Goal: Information Seeking & Learning: Check status

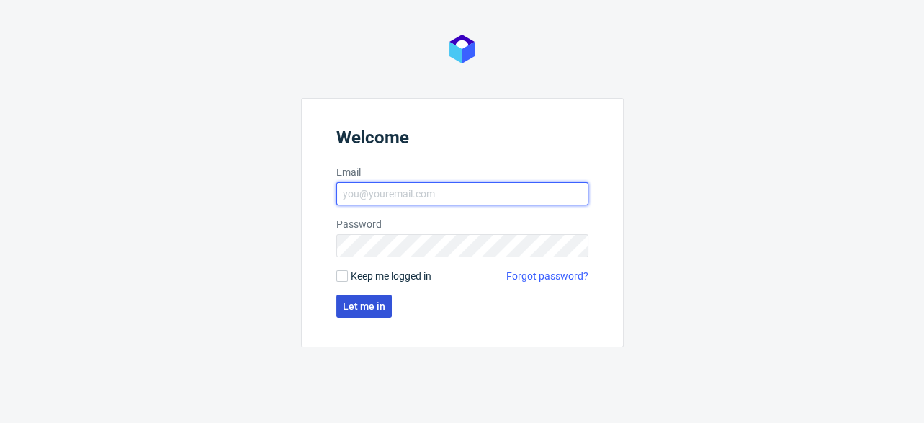
type input "[EMAIL_ADDRESS][DOMAIN_NAME]"
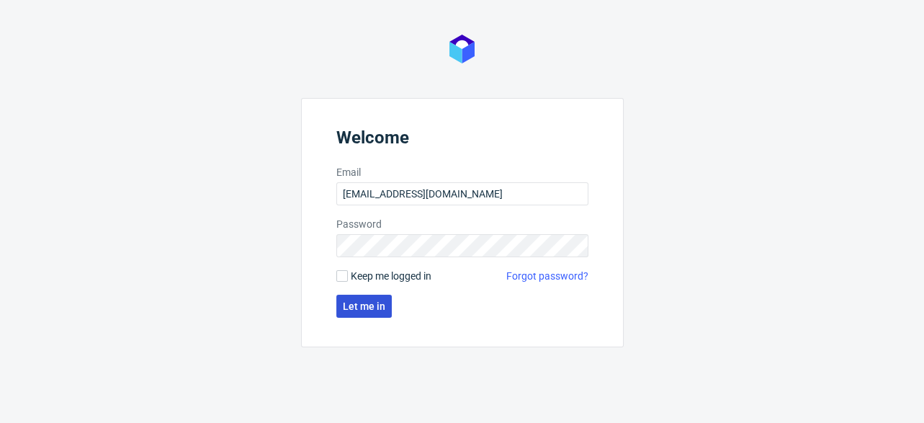
click at [379, 304] on span "Let me in" at bounding box center [364, 306] width 42 height 10
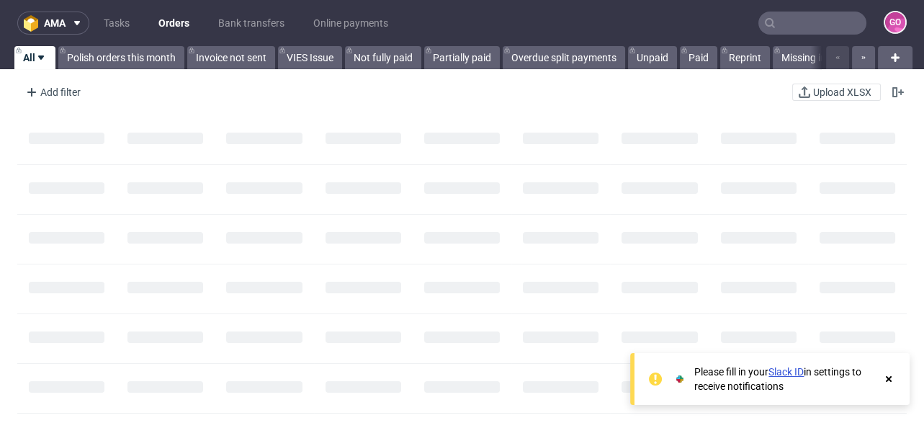
click at [797, 19] on input "text" at bounding box center [812, 23] width 108 height 23
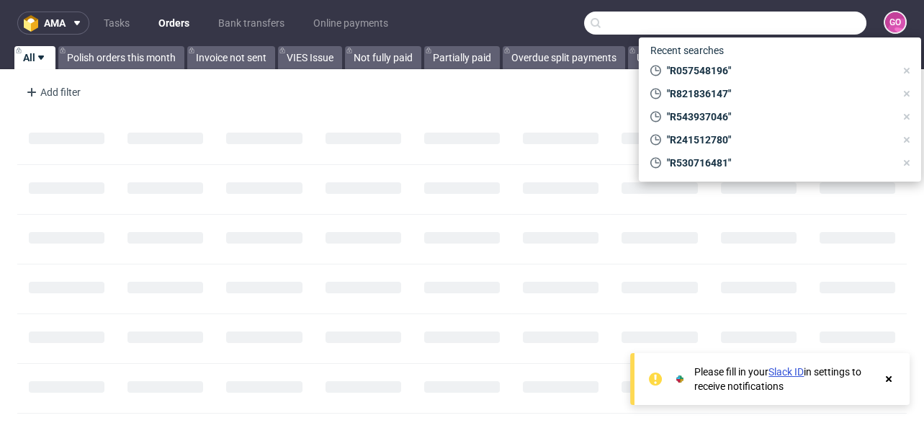
paste input "R556473804"
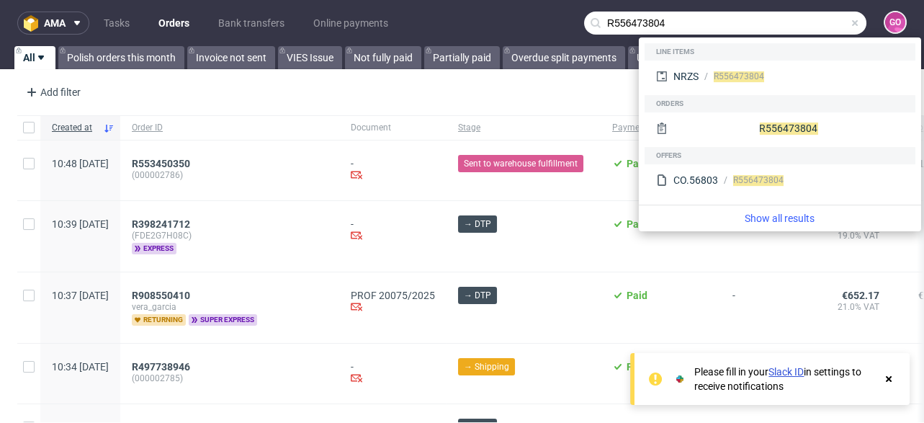
type input "R556473804"
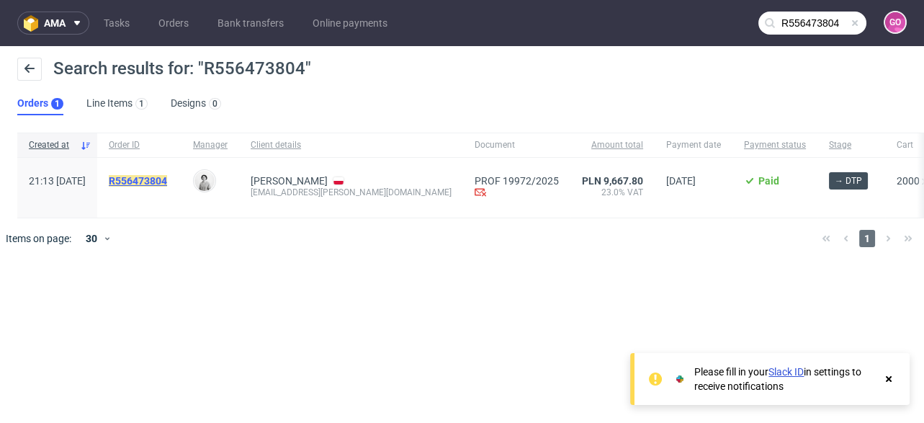
click at [167, 184] on mark "R556473804" at bounding box center [138, 181] width 58 height 12
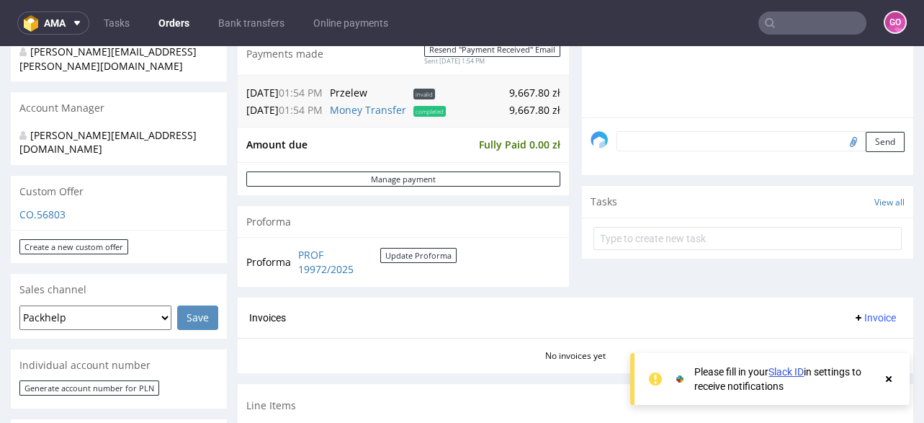
scroll to position [460, 0]
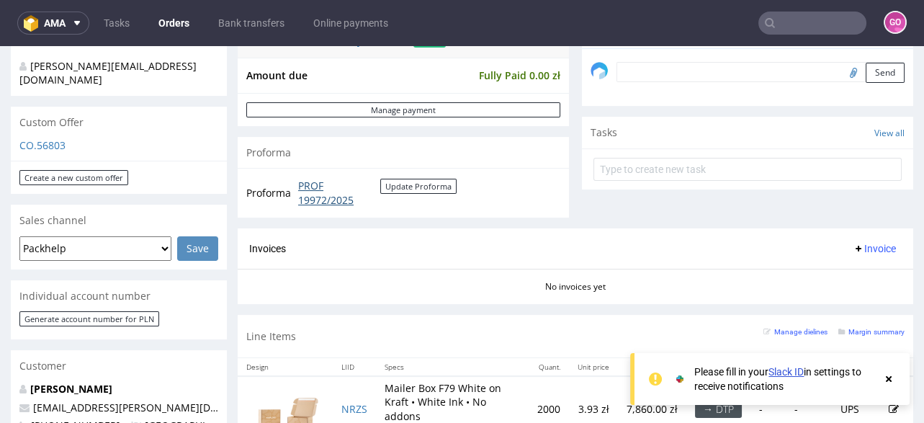
click at [318, 191] on link "PROF 19972/2025" at bounding box center [339, 193] width 82 height 28
click at [228, 17] on link "Bank transfers" at bounding box center [251, 23] width 84 height 23
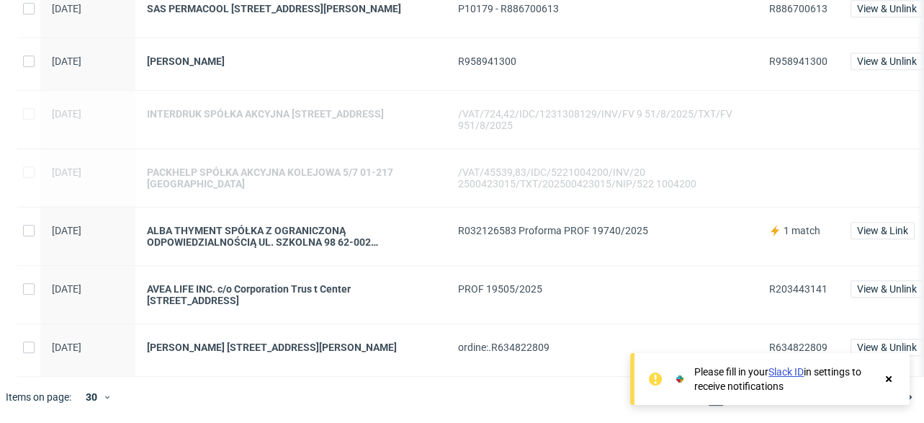
scroll to position [1451, 0]
click at [888, 376] on icon at bounding box center [888, 379] width 13 height 12
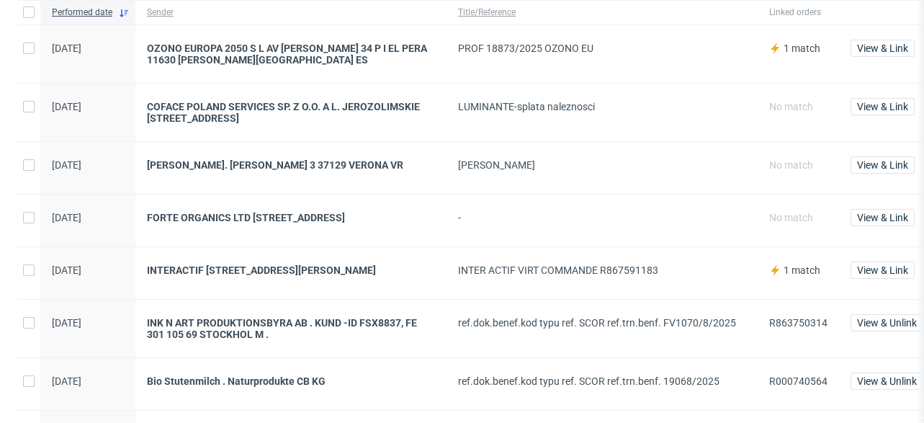
scroll to position [0, 0]
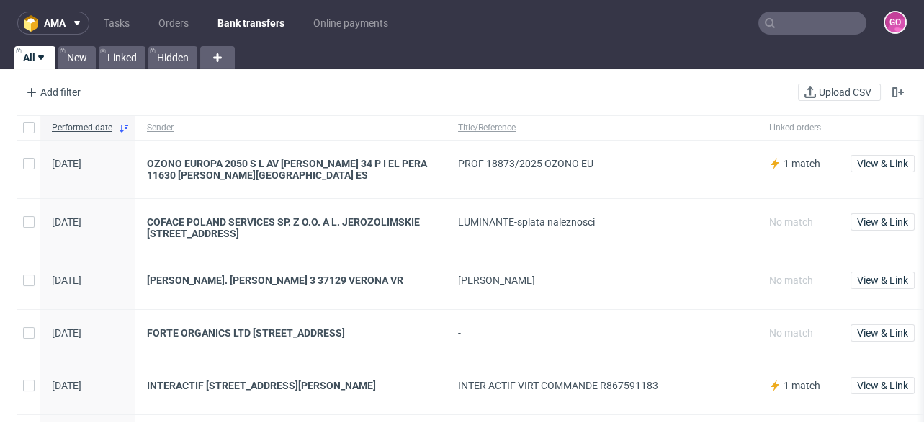
click at [780, 27] on input "text" at bounding box center [812, 23] width 108 height 23
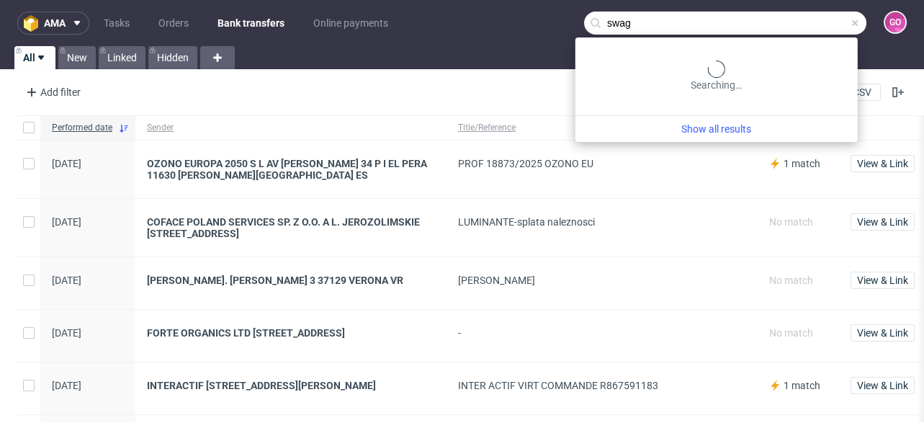
type input "swag"
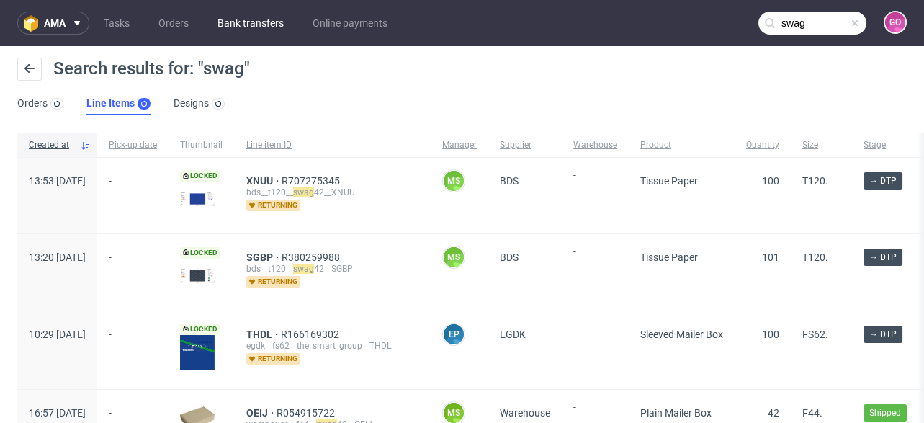
click at [240, 16] on link "Bank transfers" at bounding box center [251, 23] width 84 height 23
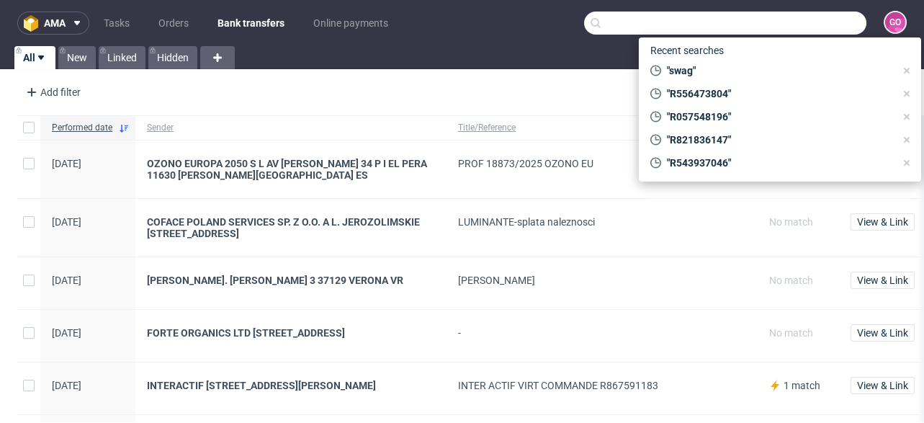
click at [772, 19] on input "text" at bounding box center [725, 23] width 282 height 23
paste input "R365765698"
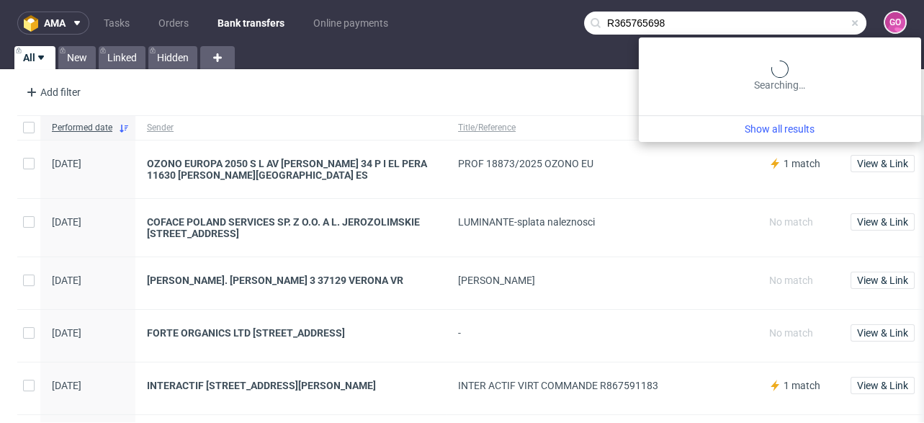
type input "R365765698"
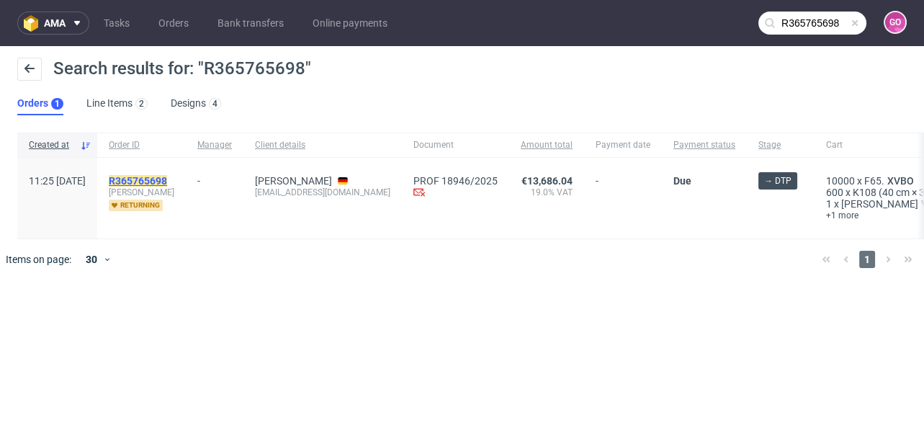
click at [165, 176] on mark "R365765698" at bounding box center [138, 181] width 58 height 12
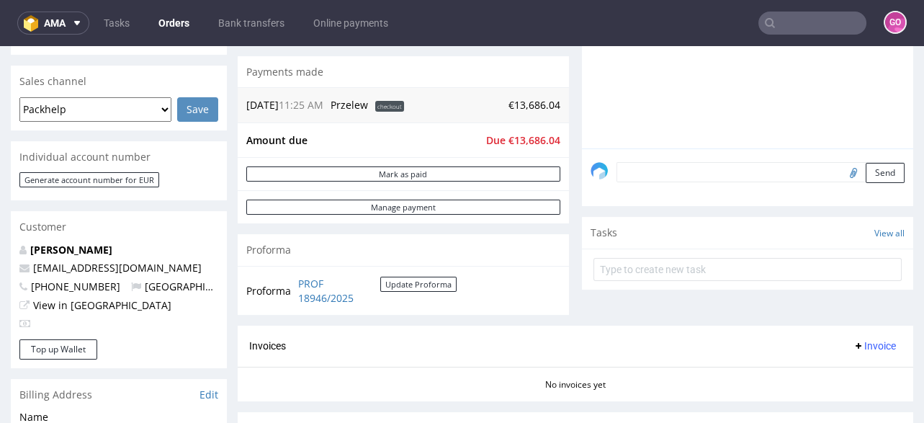
scroll to position [518, 0]
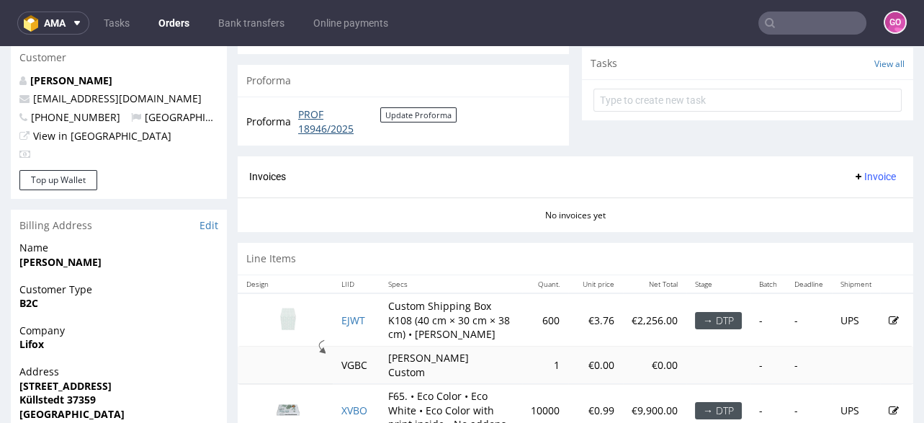
click at [343, 119] on link "PROF 18946/2025" at bounding box center [339, 121] width 82 height 28
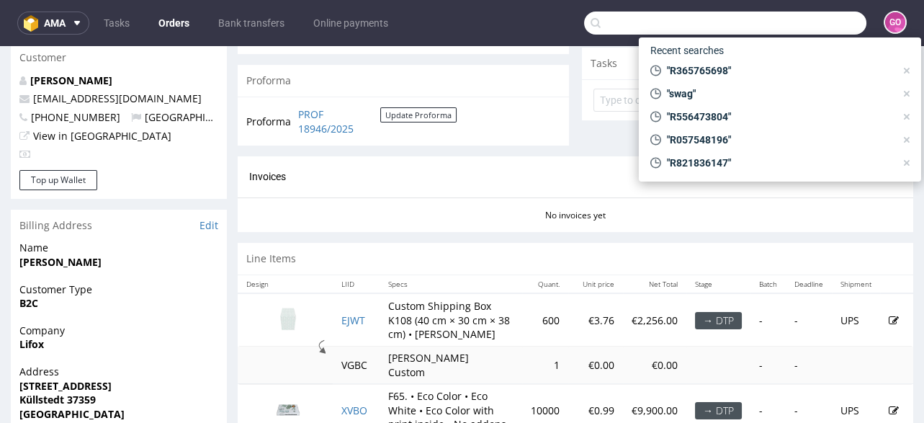
click at [807, 27] on input "text" at bounding box center [725, 23] width 282 height 23
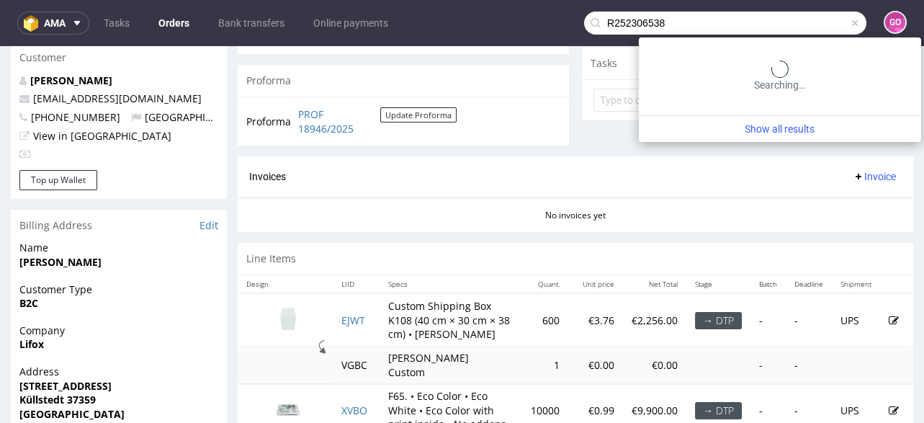
type input "R252306538"
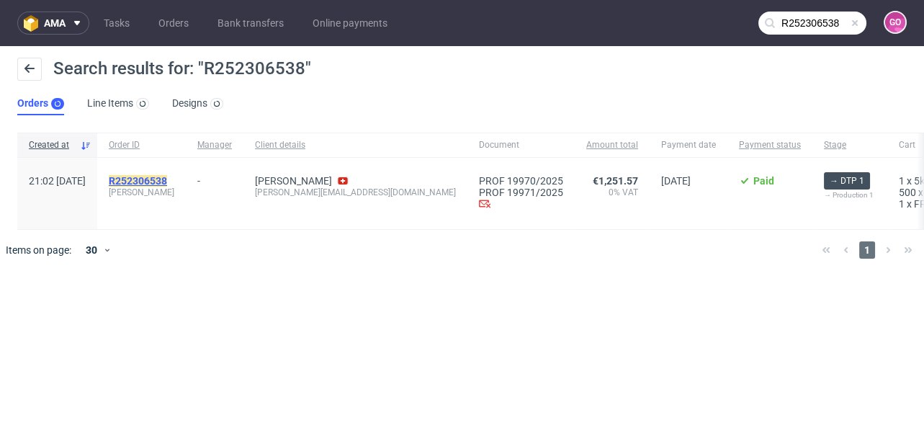
click at [167, 184] on mark "R252306538" at bounding box center [138, 181] width 58 height 12
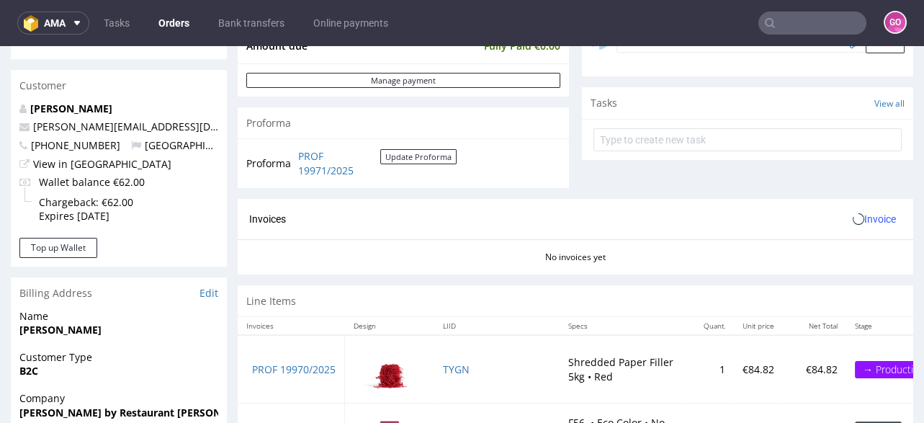
scroll to position [518, 0]
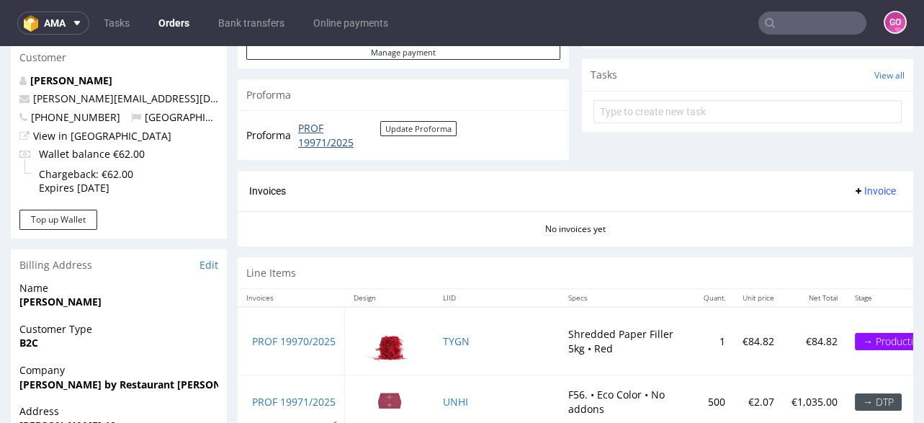
click at [336, 137] on link "PROF 19971/2025" at bounding box center [339, 135] width 82 height 28
click at [836, 27] on input "text" at bounding box center [812, 23] width 108 height 23
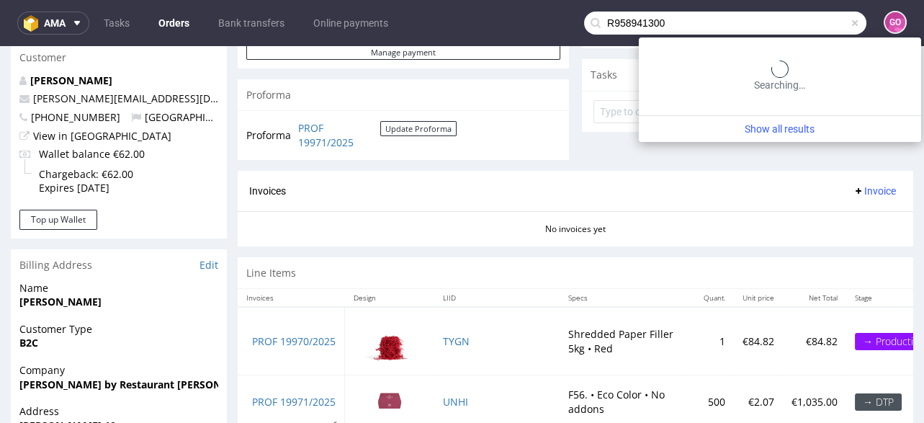
type input "R958941300"
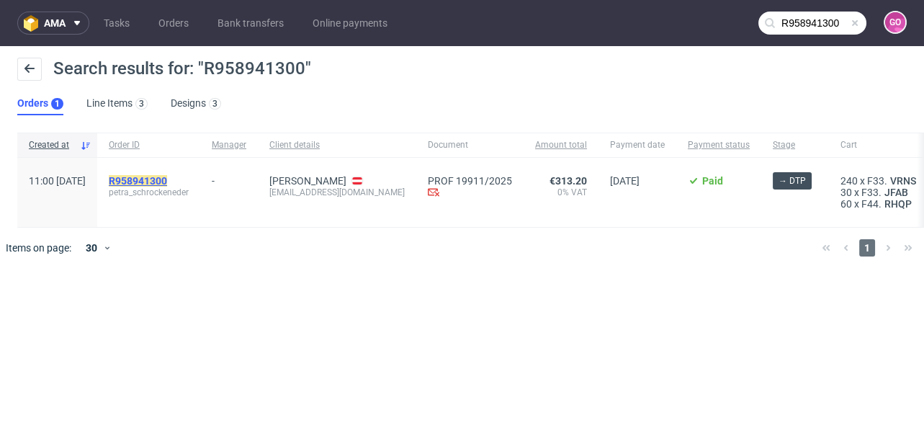
click at [167, 183] on mark "R958941300" at bounding box center [138, 181] width 58 height 12
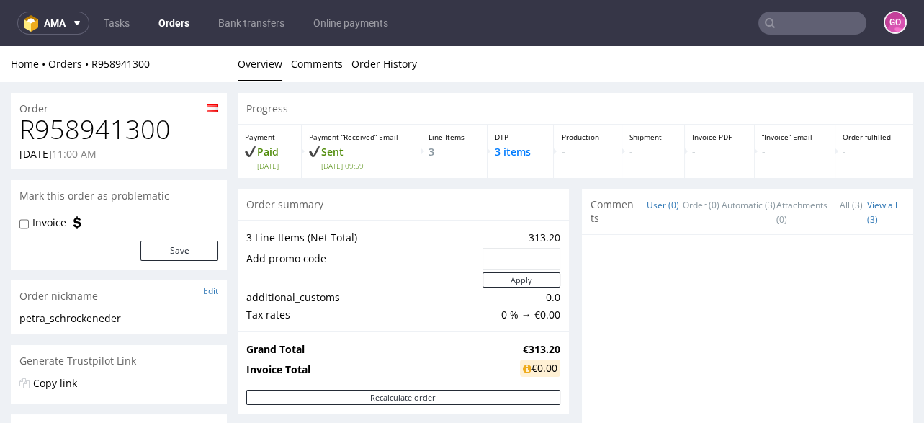
click at [881, 298] on div at bounding box center [751, 375] width 322 height 265
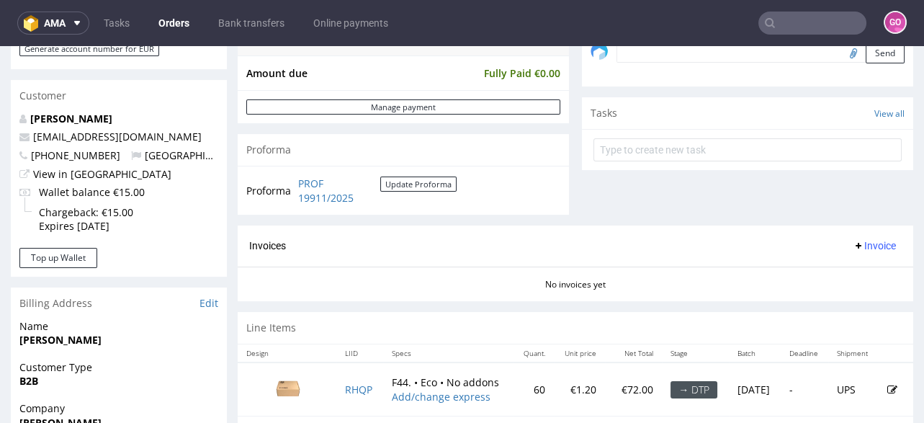
scroll to position [518, 0]
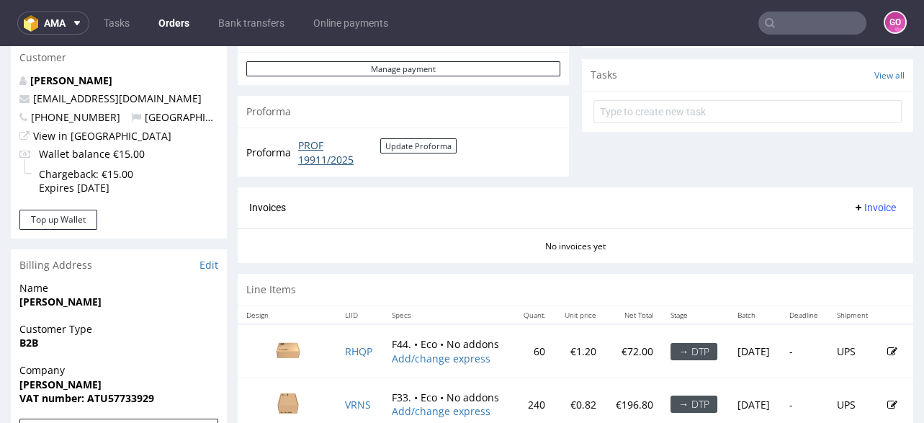
click at [307, 160] on link "PROF 19911/2025" at bounding box center [339, 152] width 82 height 28
click at [810, 22] on input "text" at bounding box center [812, 23] width 108 height 23
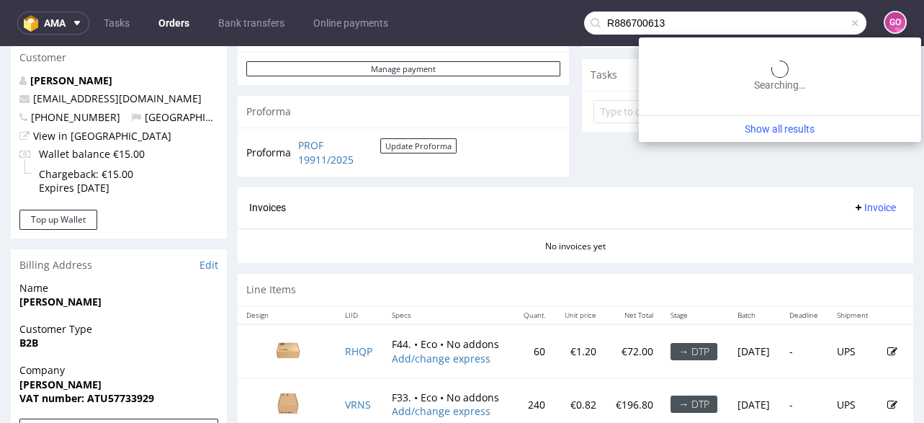
type input "R886700613"
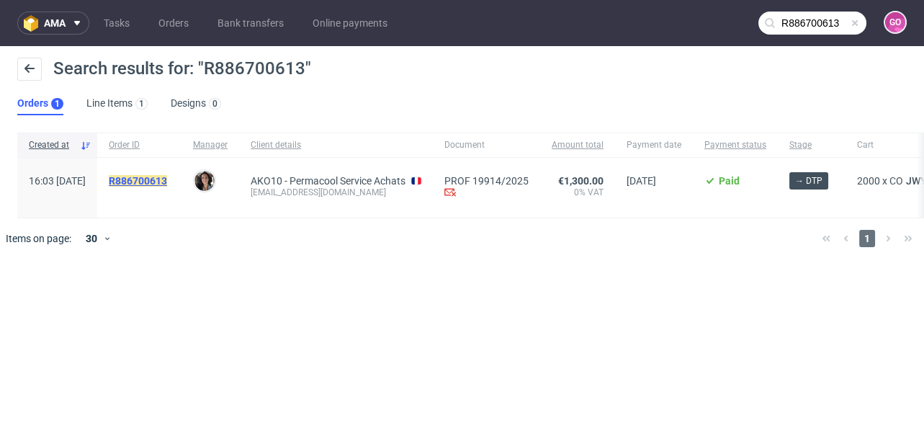
click at [167, 178] on mark "R886700613" at bounding box center [138, 181] width 58 height 12
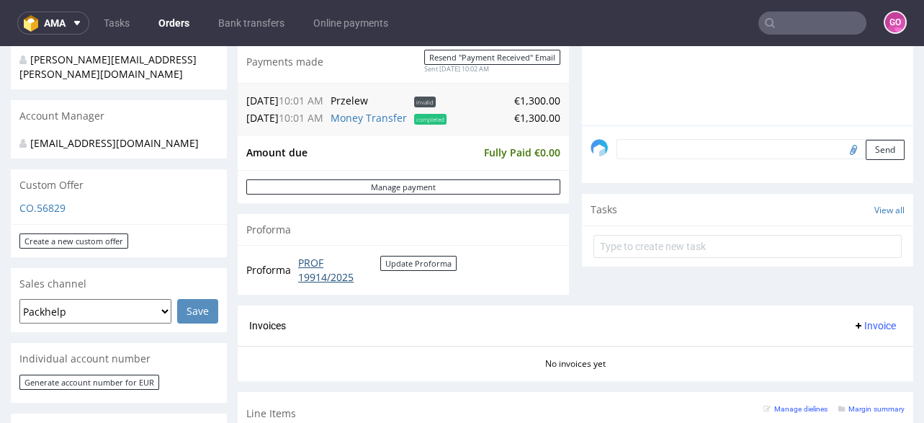
scroll to position [403, 0]
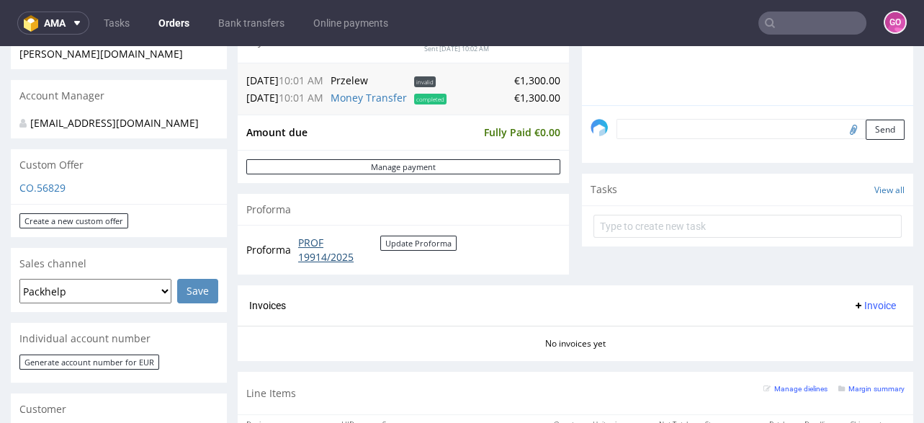
click at [333, 244] on link "PROF 19914/2025" at bounding box center [339, 249] width 82 height 28
click at [248, 20] on link "Bank transfers" at bounding box center [251, 23] width 84 height 23
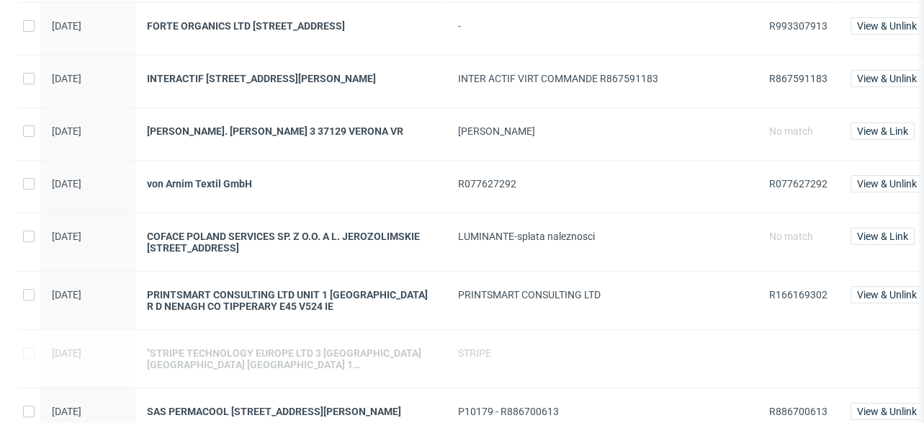
scroll to position [576, 0]
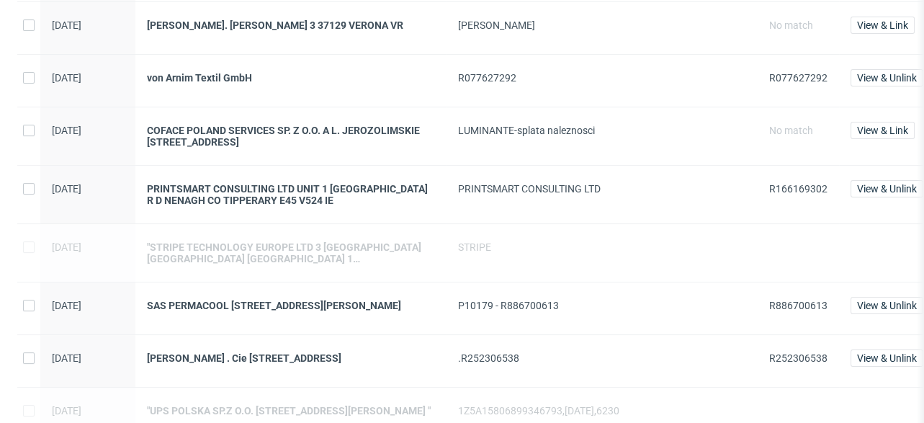
click at [783, 191] on span "R166169302" at bounding box center [798, 189] width 58 height 12
copy span "R166169302"
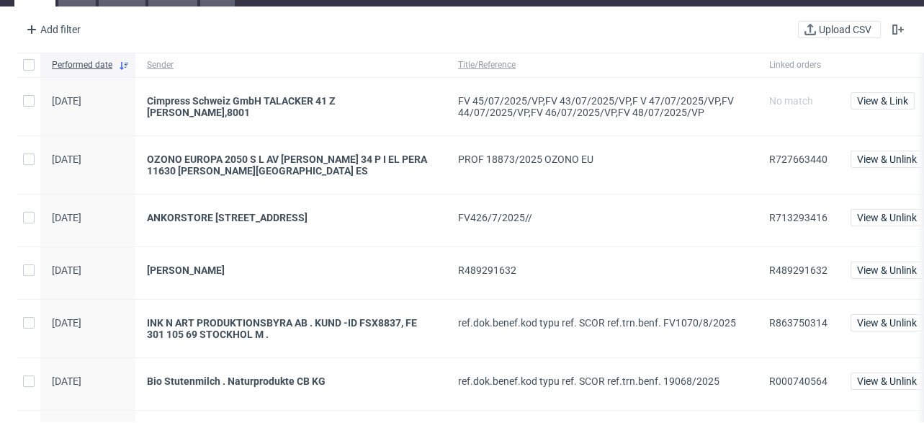
scroll to position [0, 0]
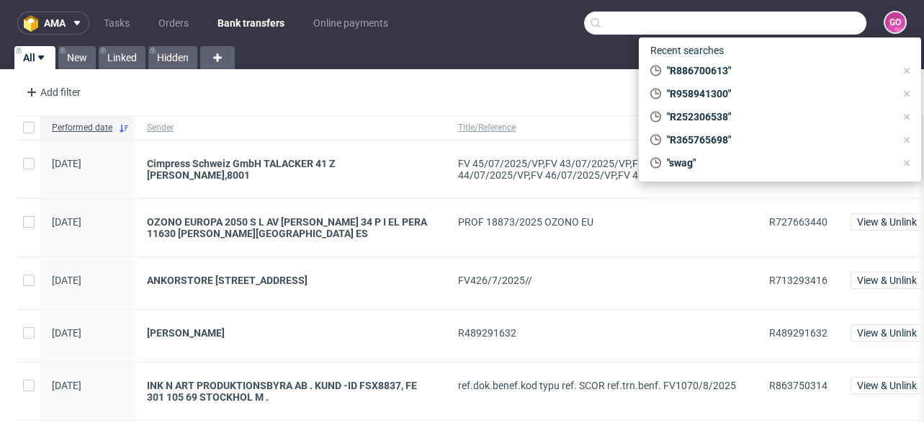
click at [822, 14] on input "text" at bounding box center [725, 23] width 282 height 23
paste input "000002756"
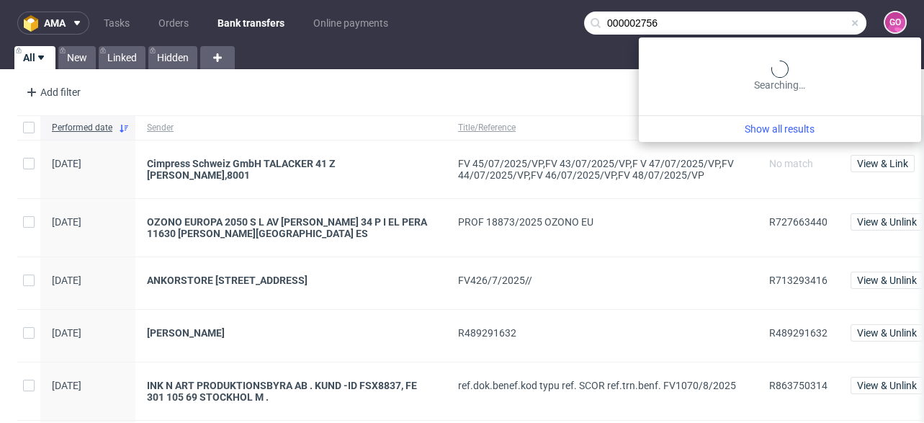
type input "000002756"
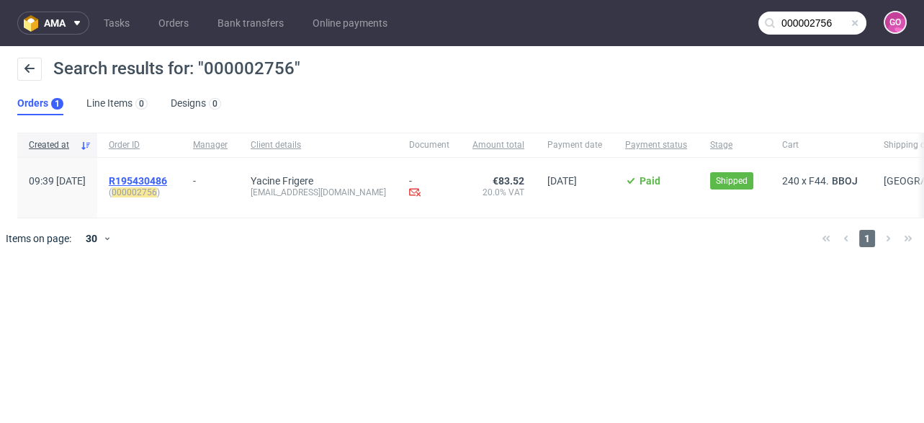
click at [167, 176] on span "R195430486" at bounding box center [138, 181] width 58 height 12
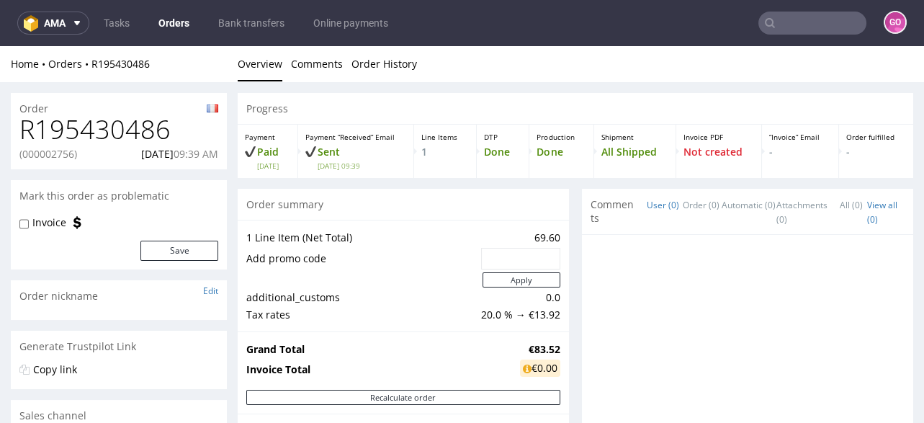
click at [112, 115] on h1 "R195430486" at bounding box center [118, 129] width 199 height 29
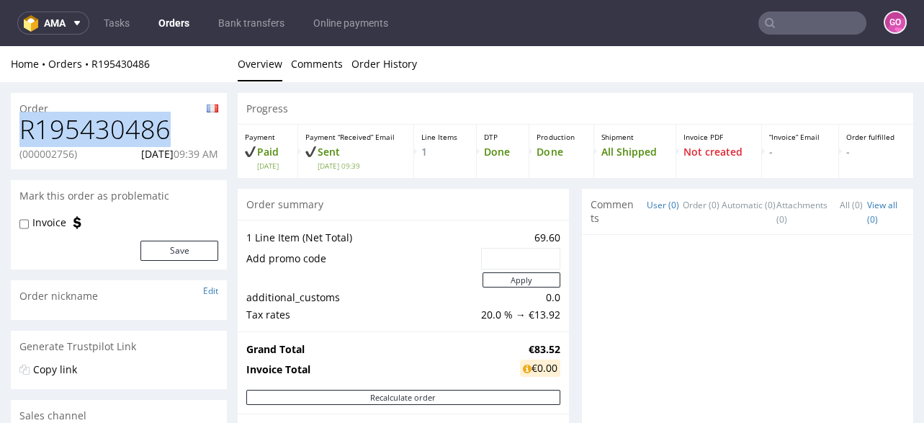
click at [112, 115] on h1 "R195430486" at bounding box center [118, 129] width 199 height 29
copy h1 "R195430486"
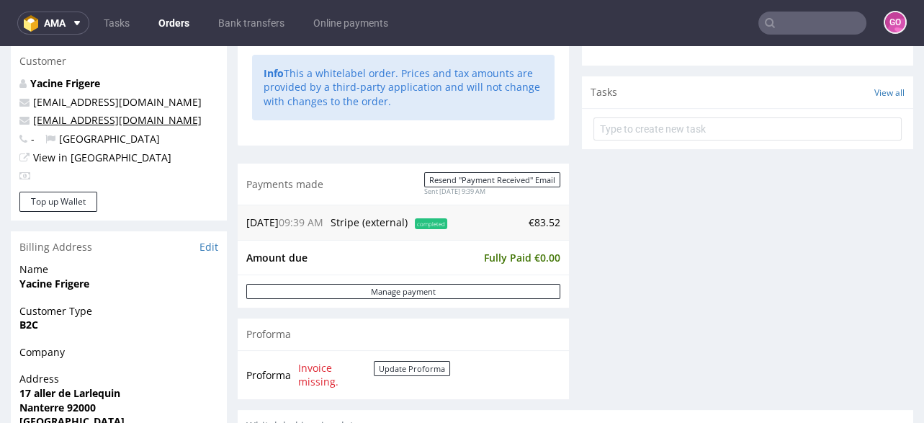
scroll to position [711, 0]
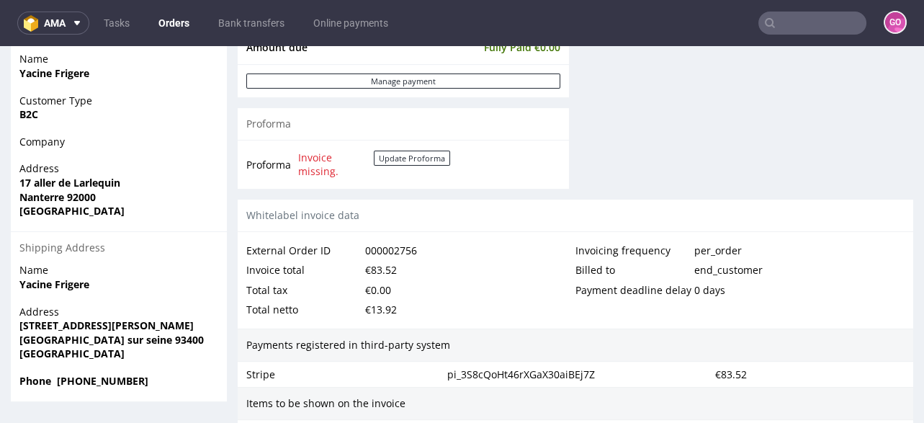
click at [85, 69] on strong "Yacine Frigere" at bounding box center [54, 73] width 70 height 14
copy strong "Frigere"
click at [41, 72] on strong "Yacine Frigere" at bounding box center [54, 73] width 70 height 14
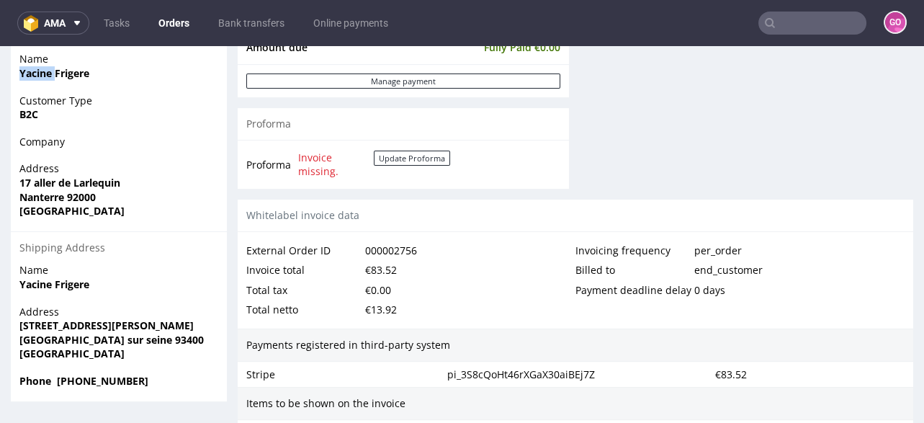
copy strong "Yacine"
click at [37, 182] on strong "17 aller de Larlequin" at bounding box center [69, 183] width 101 height 14
copy strong "17 aller de Larlequin"
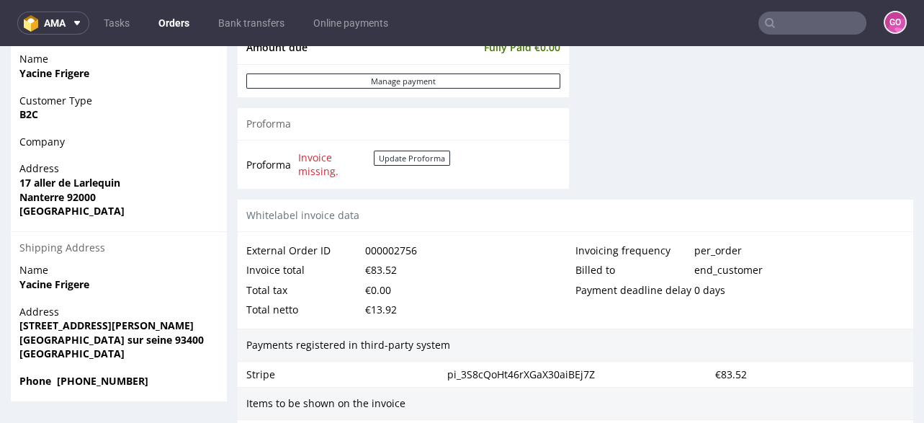
click at [94, 194] on strong "Nanterre 92000" at bounding box center [57, 197] width 76 height 14
click at [76, 195] on strong "Nanterre 92000" at bounding box center [57, 197] width 76 height 14
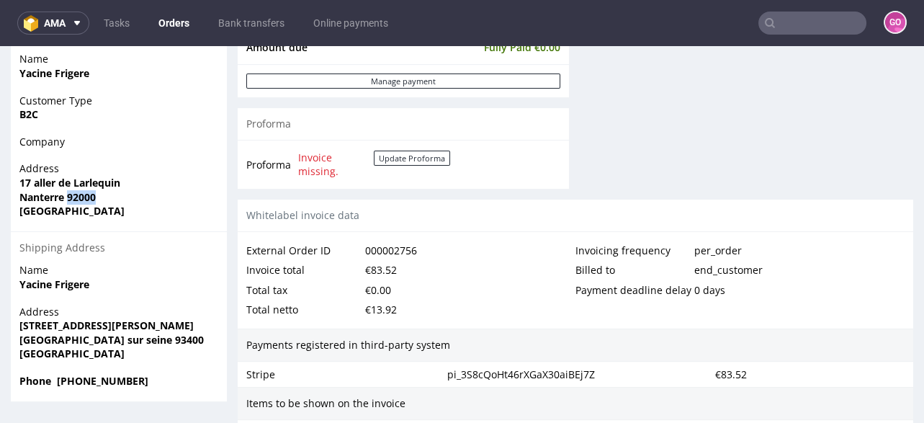
click at [76, 195] on strong "Nanterre 92000" at bounding box center [57, 197] width 76 height 14
copy strong "92000"
click at [42, 196] on strong "Nanterre 92000" at bounding box center [57, 197] width 76 height 14
copy strong "Nanterre"
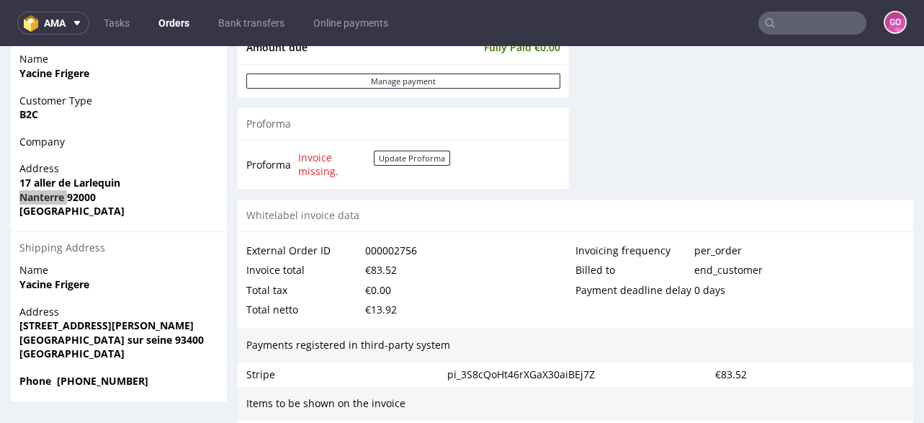
click at [811, 22] on input "text" at bounding box center [812, 23] width 108 height 23
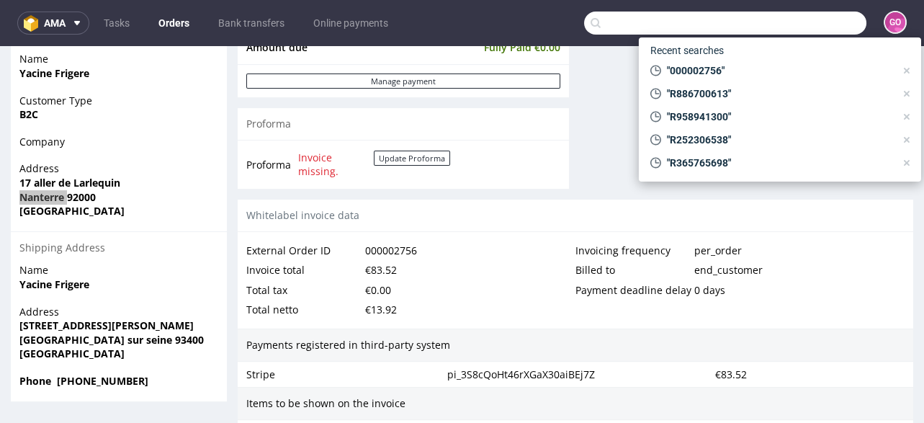
paste input "000002780"
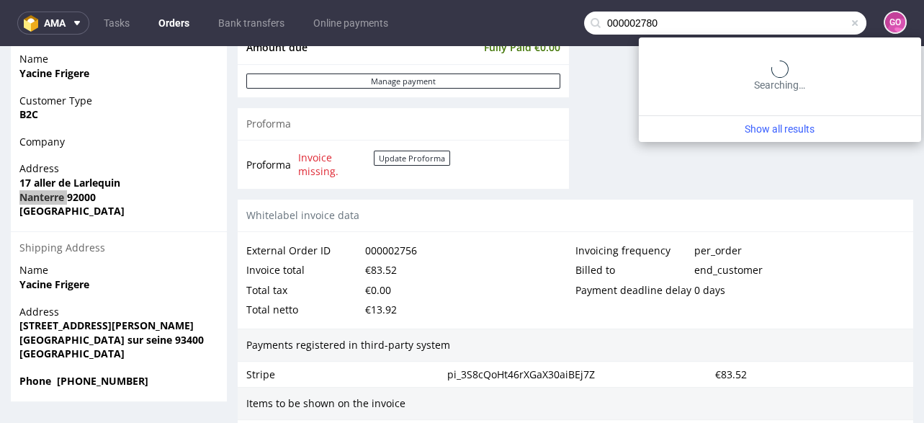
type input "000002780"
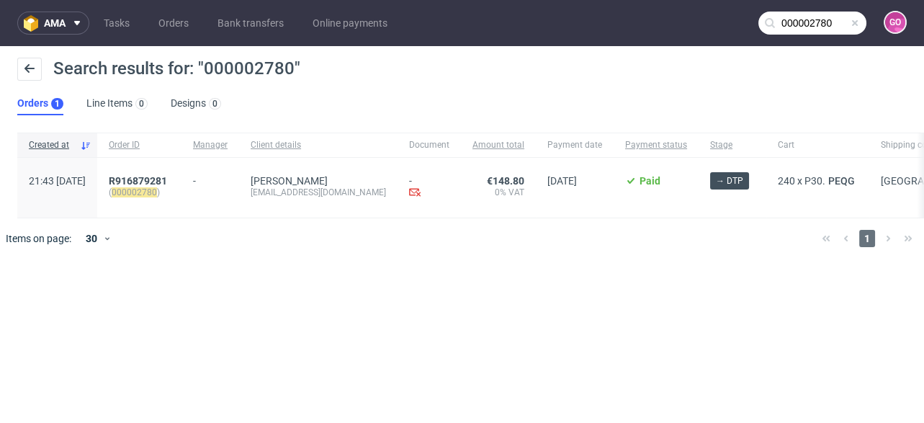
click at [181, 171] on div "R916879281 ( 000002780 )" at bounding box center [139, 188] width 84 height 60
click at [167, 178] on span "R916879281" at bounding box center [138, 181] width 58 height 12
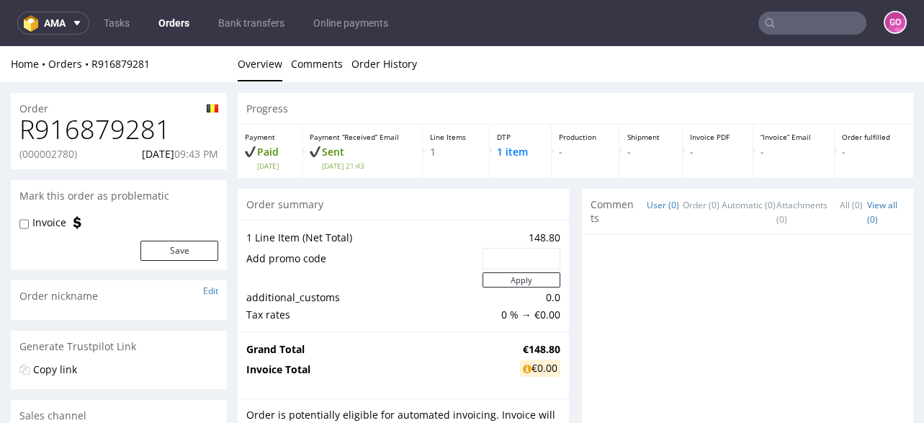
click at [137, 132] on h1 "R916879281" at bounding box center [118, 129] width 199 height 29
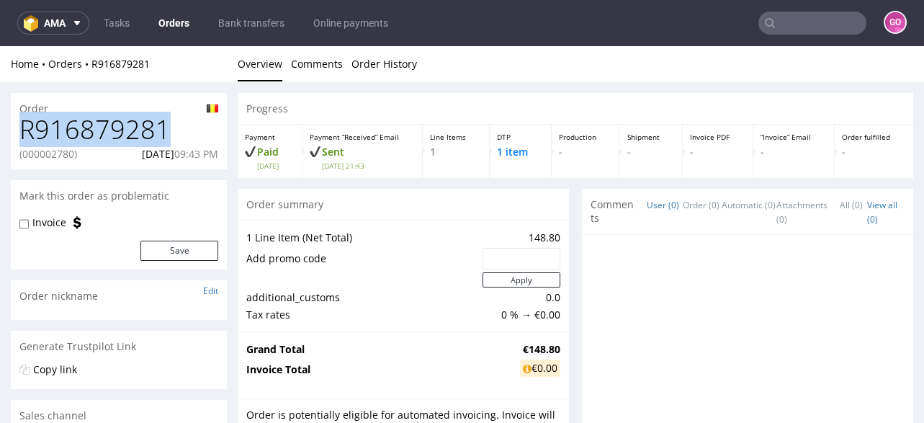
click at [137, 132] on h1 "R916879281" at bounding box center [118, 129] width 199 height 29
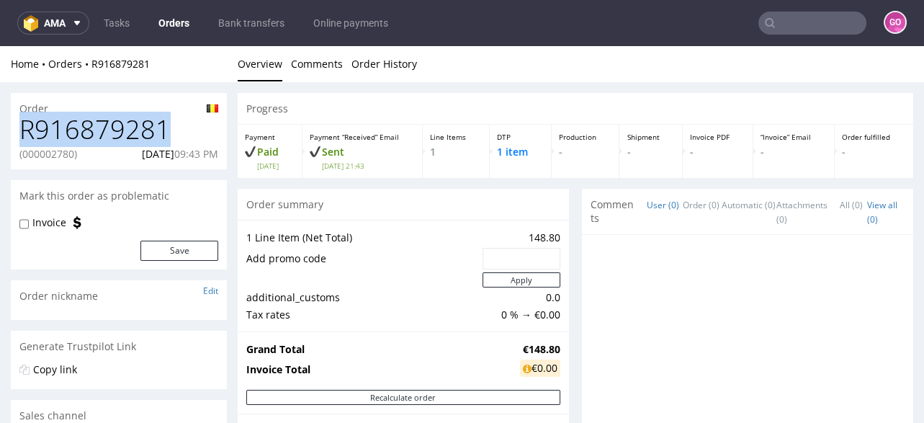
copy h1 "R916879281"
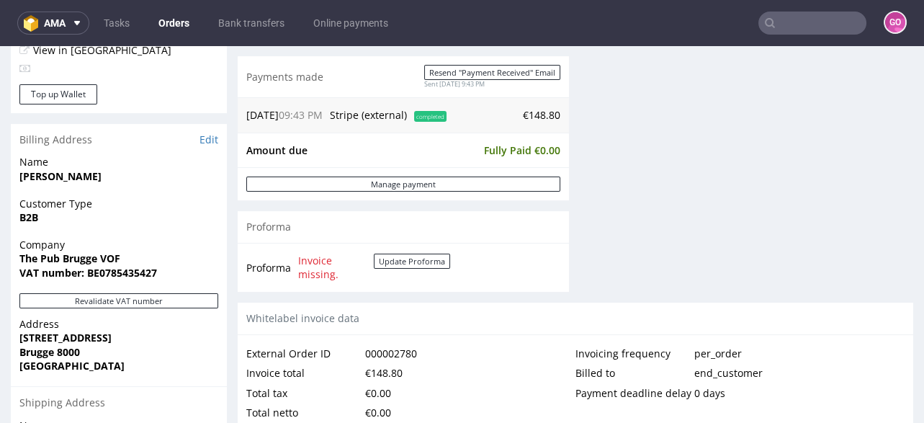
scroll to position [690, 0]
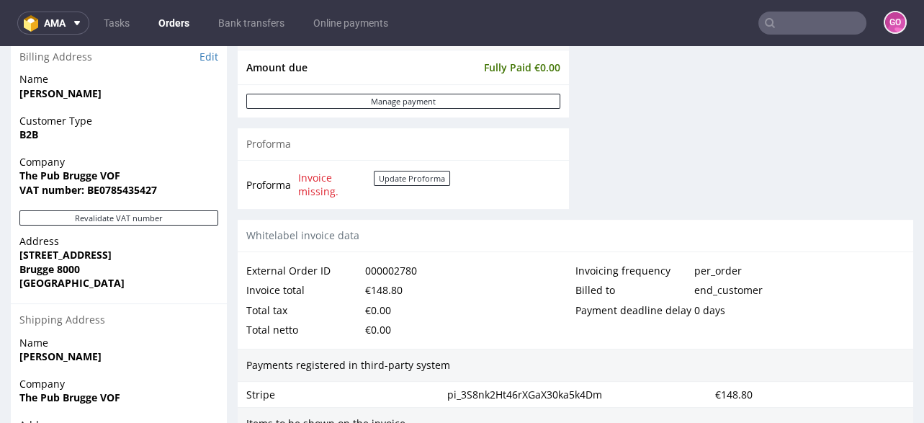
click at [111, 183] on strong "VAT number: BE0785435427" at bounding box center [87, 190] width 137 height 14
copy strong "BE0785435427"
click at [60, 253] on strong "[STREET_ADDRESS]" at bounding box center [65, 255] width 92 height 14
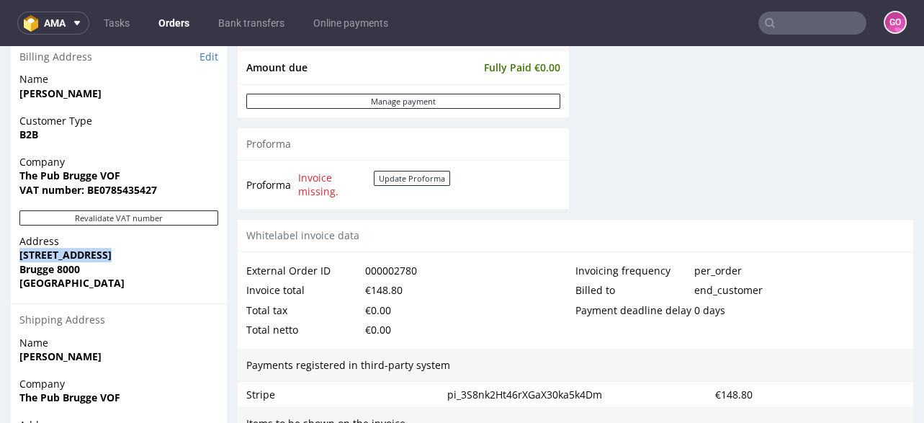
click at [60, 253] on strong "[STREET_ADDRESS]" at bounding box center [65, 255] width 92 height 14
copy strong "[STREET_ADDRESS]"
click at [73, 265] on strong "Brugge 8000" at bounding box center [49, 269] width 60 height 14
click at [42, 272] on strong "Brugge 8000" at bounding box center [49, 269] width 60 height 14
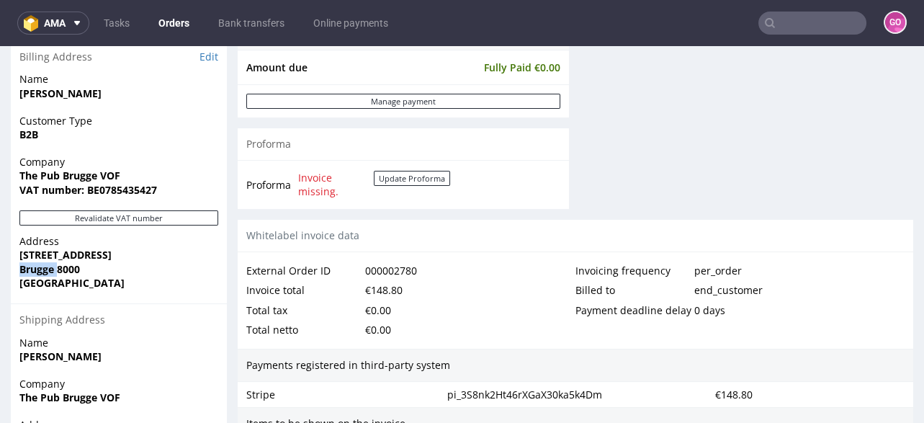
click at [42, 272] on strong "Brugge 8000" at bounding box center [49, 269] width 60 height 14
click at [75, 181] on p "Company The Pub Brugge VOF VAT number: BE0785435427" at bounding box center [118, 176] width 199 height 42
click at [75, 181] on span "The Pub Brugge VOF" at bounding box center [118, 175] width 199 height 14
click at [71, 177] on strong "The Pub Brugge VOF" at bounding box center [69, 175] width 101 height 14
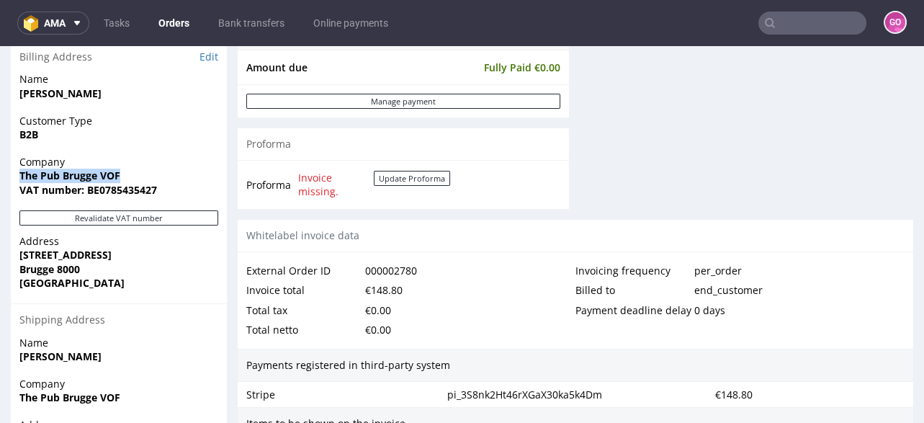
click at [71, 177] on strong "The Pub Brugge VOF" at bounding box center [69, 175] width 101 height 14
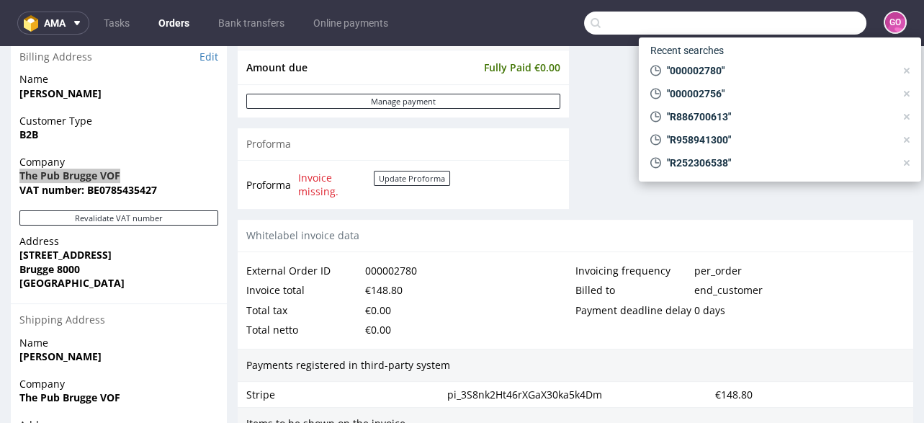
click at [770, 28] on input "text" at bounding box center [725, 23] width 282 height 23
paste input "000002763"
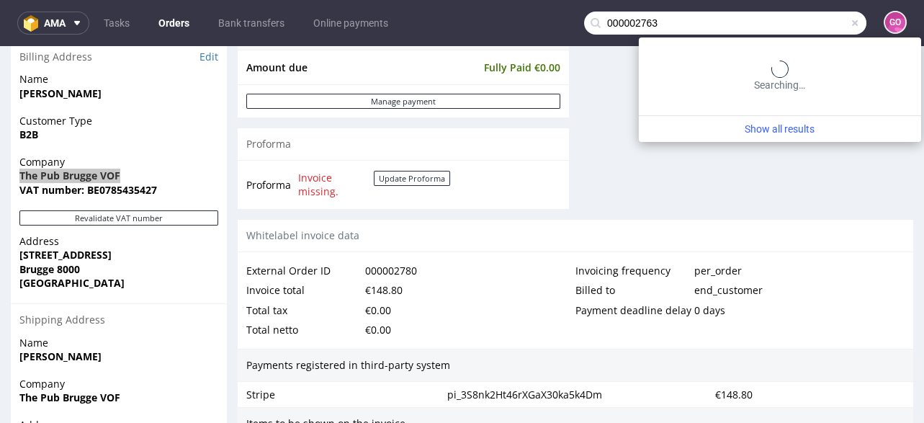
type input "000002763"
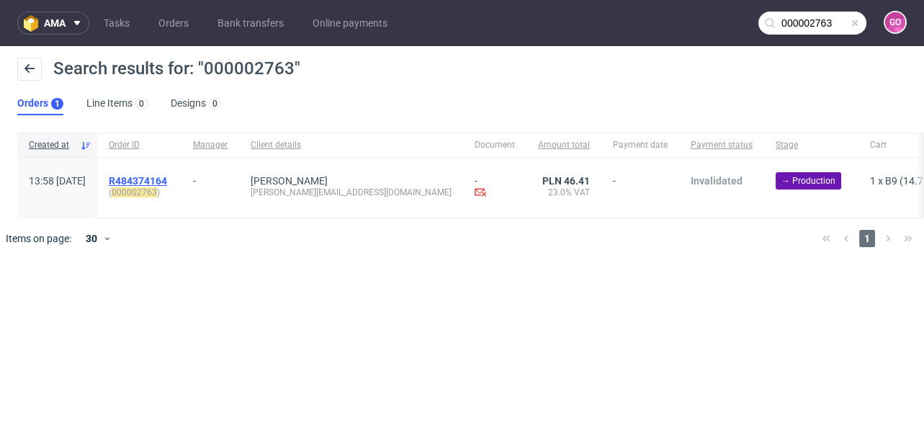
click at [167, 183] on span "R484374164" at bounding box center [138, 181] width 58 height 12
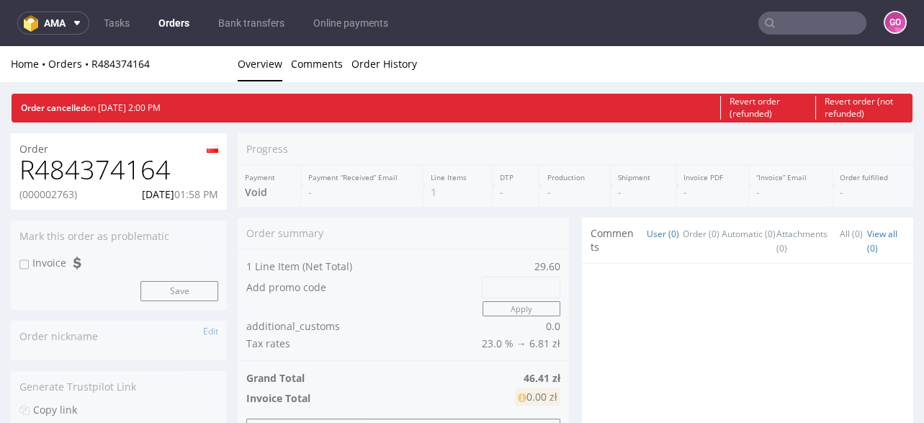
click at [144, 160] on h1 "R484374164" at bounding box center [118, 169] width 199 height 29
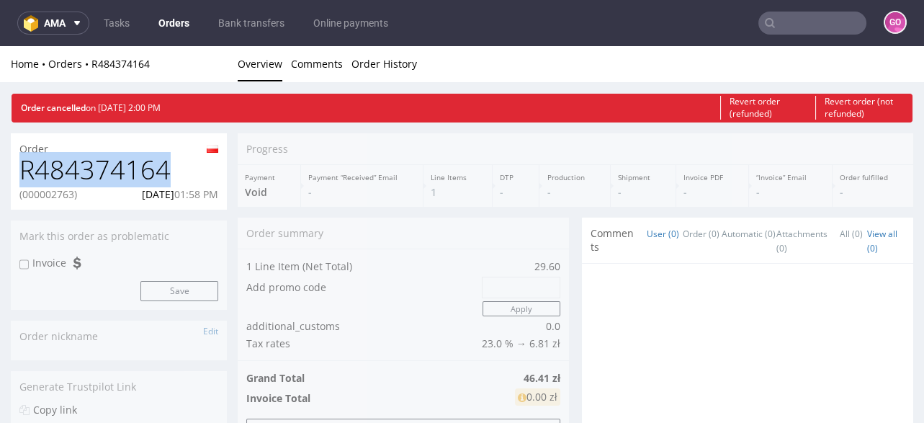
click at [144, 160] on h1 "R484374164" at bounding box center [118, 169] width 199 height 29
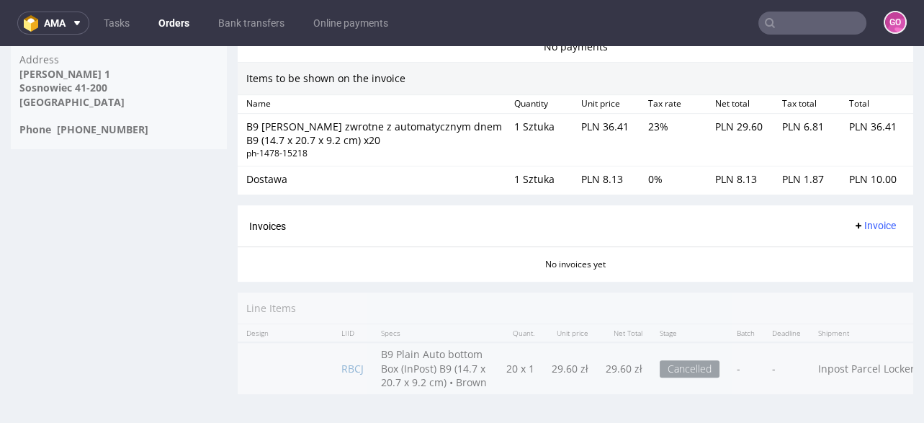
scroll to position [716, 0]
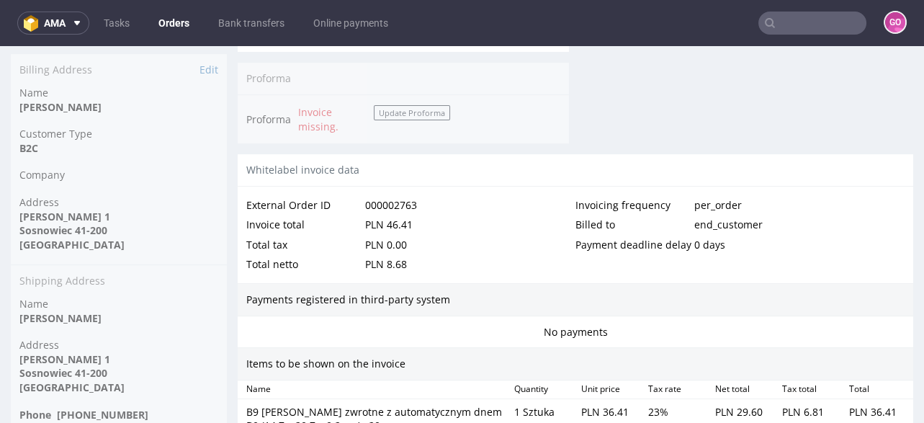
click at [91, 211] on div "Order R484374164 (000002763) [DATE] 01:58 PM Mark this order as problematic Inv…" at bounding box center [119, 53] width 216 height 1273
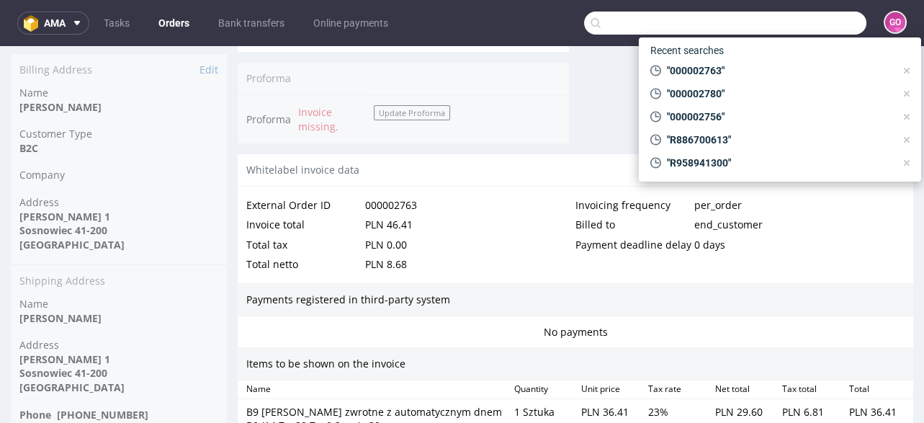
click at [810, 27] on input "text" at bounding box center [725, 23] width 282 height 23
paste input "000002690"
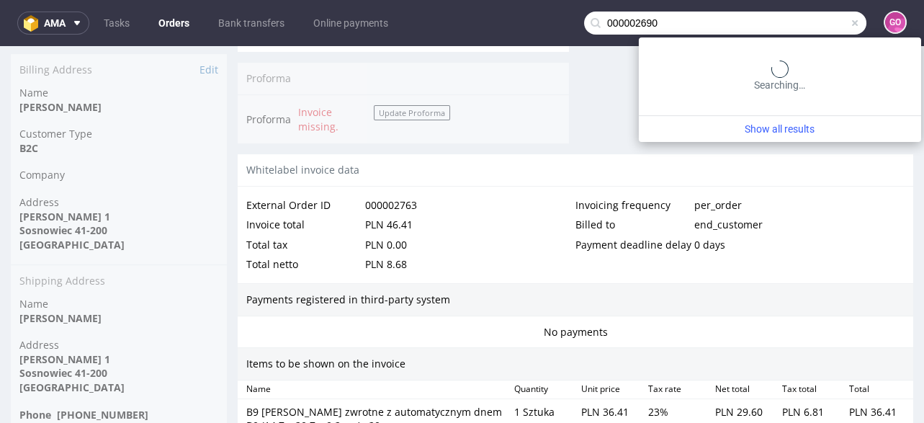
type input "000002690"
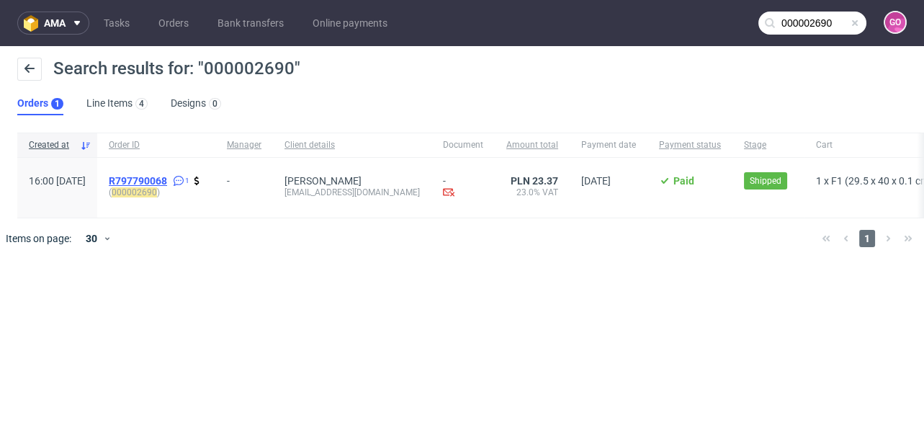
click at [167, 179] on span "R797790068" at bounding box center [138, 181] width 58 height 12
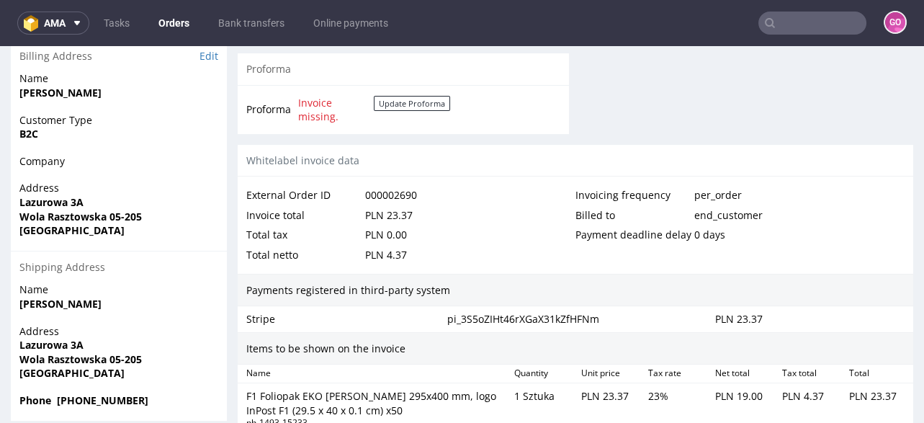
scroll to position [690, 0]
click at [50, 201] on strong "Lazurowa 3A" at bounding box center [51, 203] width 64 height 14
click at [73, 92] on strong "[PERSON_NAME]" at bounding box center [60, 93] width 82 height 14
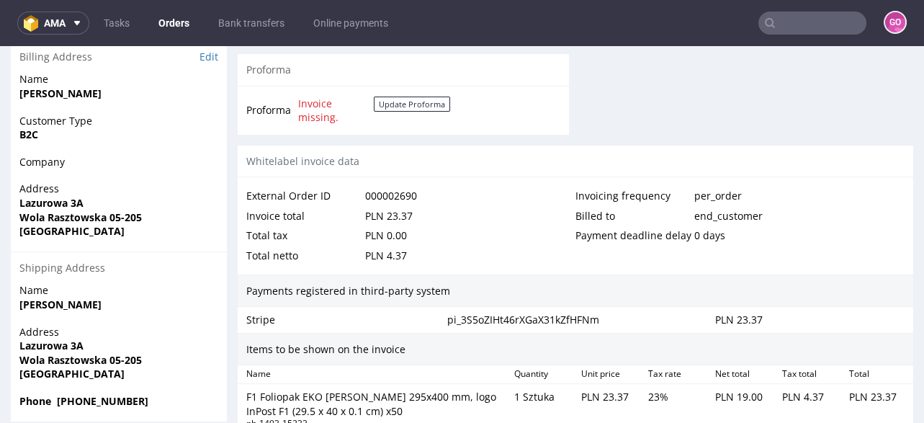
click at [52, 94] on strong "[PERSON_NAME]" at bounding box center [60, 93] width 82 height 14
click at [36, 201] on strong "Lazurowa 3A" at bounding box center [51, 203] width 64 height 14
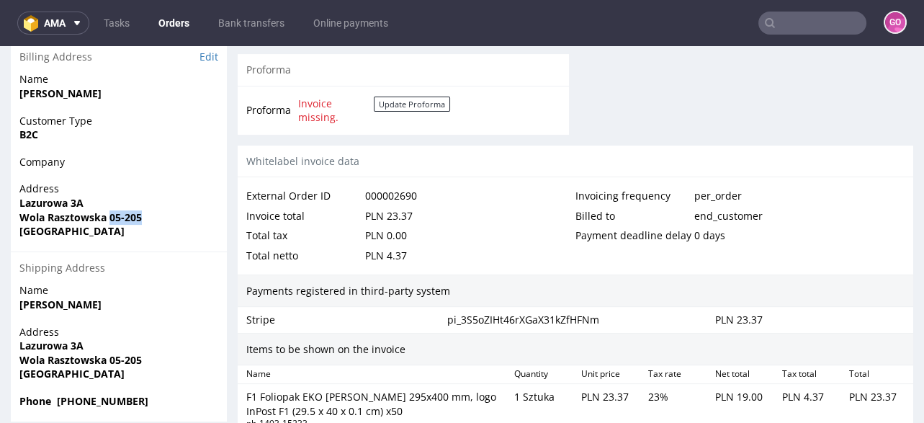
drag, startPoint x: 111, startPoint y: 211, endPoint x: 155, endPoint y: 215, distance: 44.1
click at [155, 215] on span "Wola Rasztowska 05-205" at bounding box center [118, 217] width 199 height 14
drag, startPoint x: 105, startPoint y: 218, endPoint x: 4, endPoint y: 220, distance: 100.8
click at [4, 220] on div "Order R797790068 (000002690) [DATE] 04:00 PM Mark this order as problematic Inv…" at bounding box center [462, 33] width 924 height 1282
click at [66, 197] on strong "Lazurowa 3A" at bounding box center [51, 203] width 64 height 14
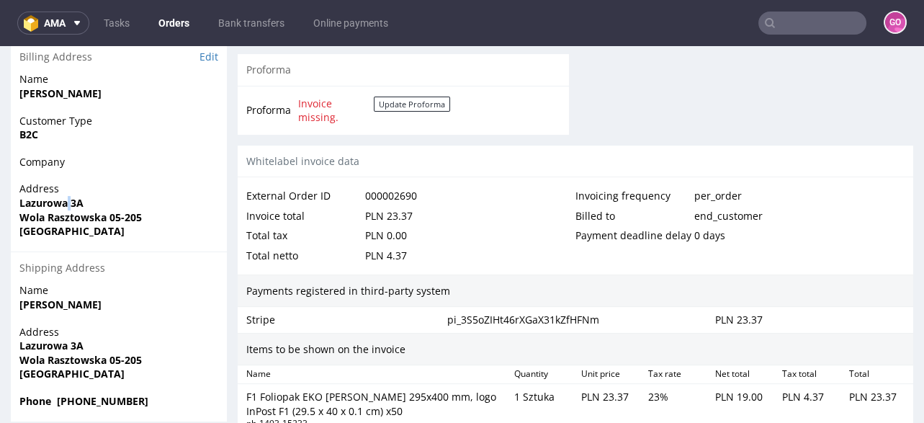
click at [66, 197] on strong "Lazurowa 3A" at bounding box center [51, 203] width 64 height 14
click at [800, 29] on input "text" at bounding box center [812, 23] width 108 height 23
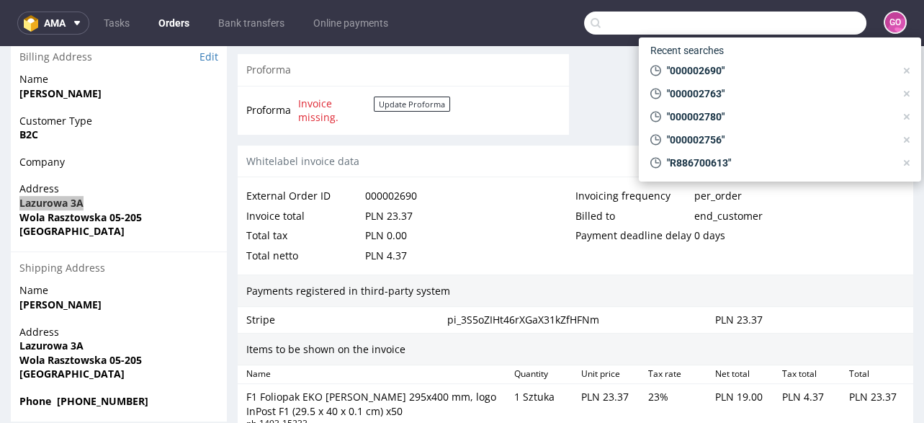
paste input "000002695"
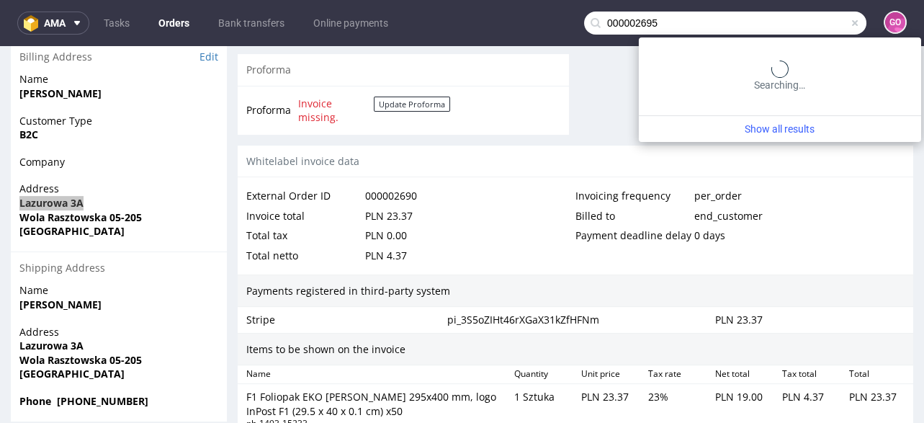
type input "000002695"
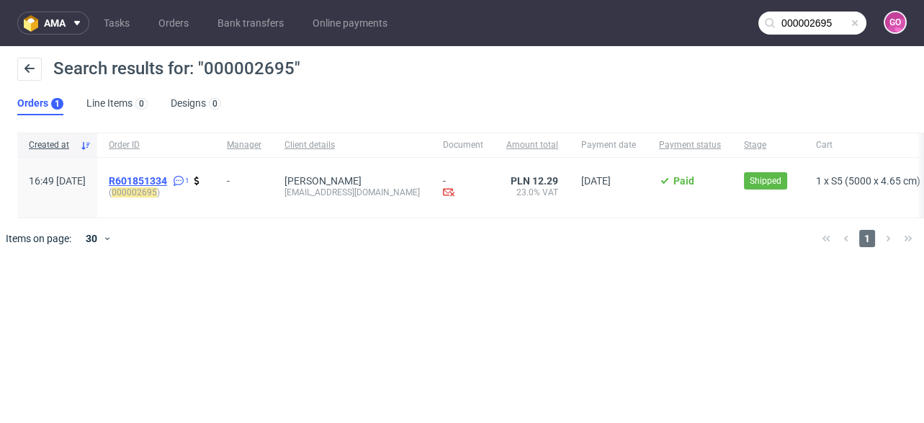
click at [167, 179] on span "R601851334" at bounding box center [138, 181] width 58 height 12
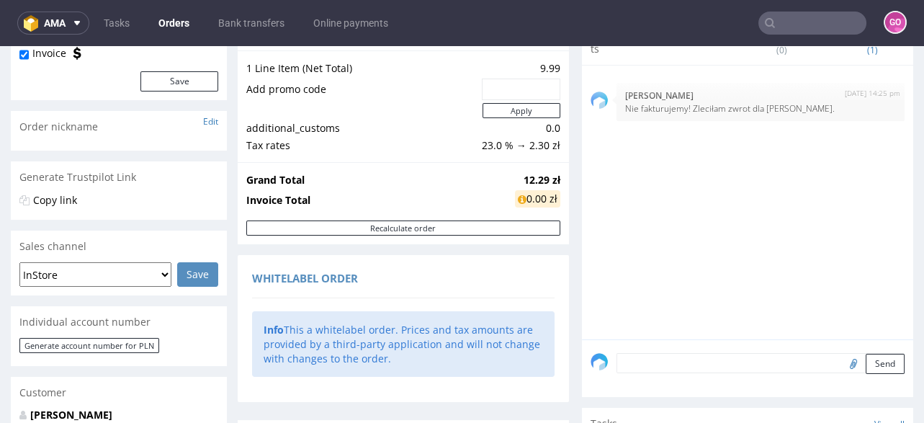
scroll to position [58, 0]
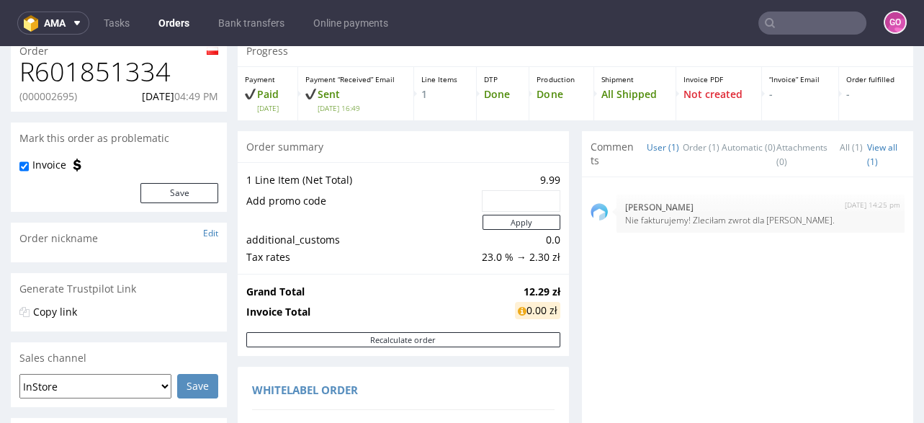
click at [117, 82] on h1 "R601851334" at bounding box center [118, 72] width 199 height 29
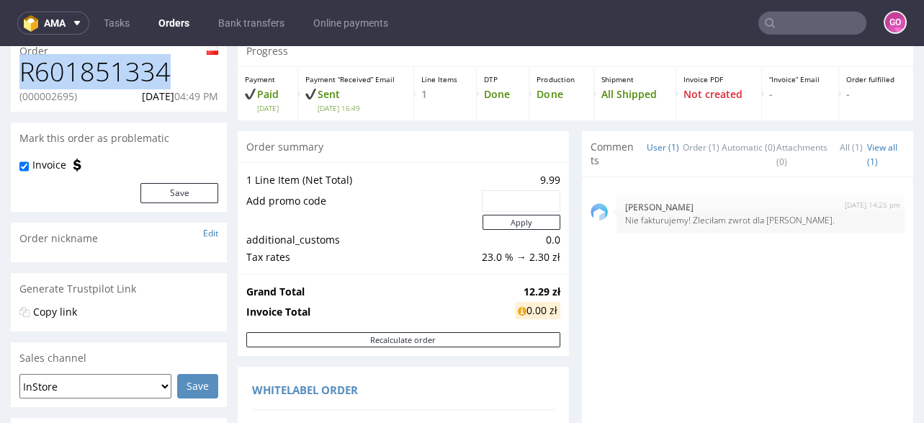
click at [117, 82] on h1 "R601851334" at bounding box center [118, 72] width 199 height 29
type input "000002695"
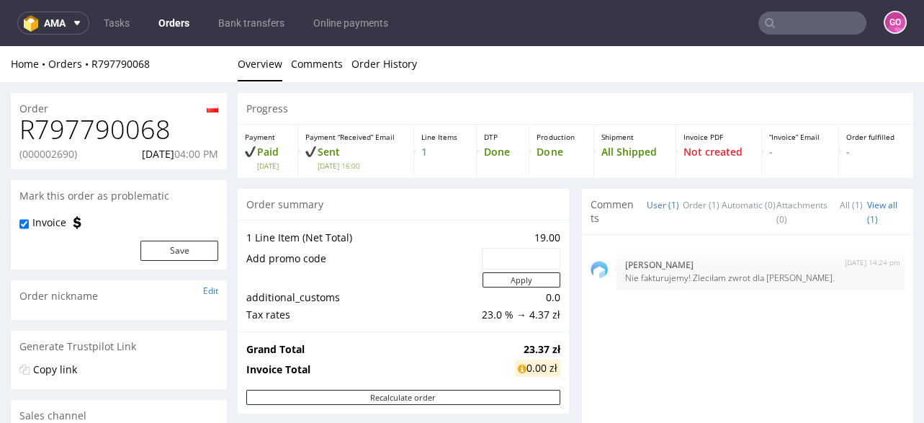
click at [115, 130] on h1 "R797790068" at bounding box center [118, 129] width 199 height 29
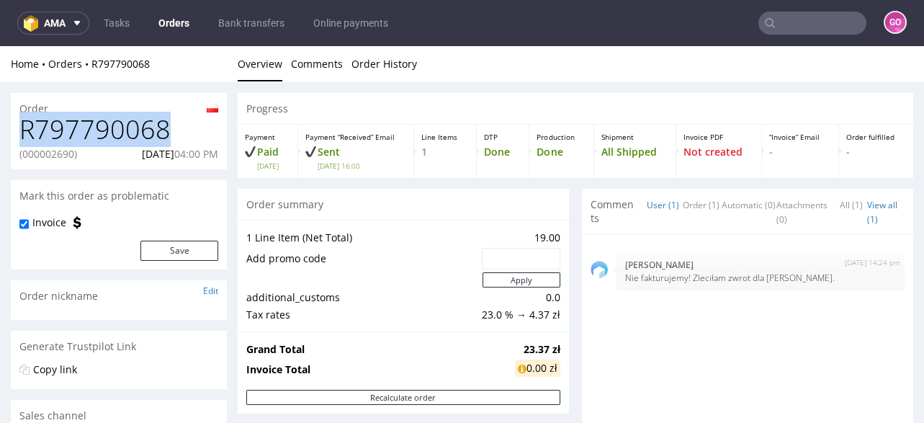
click at [115, 130] on h1 "R797790068" at bounding box center [118, 129] width 199 height 29
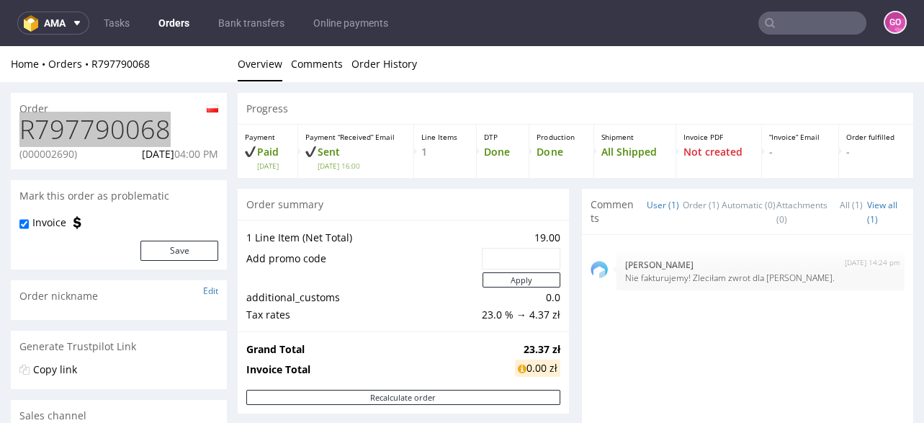
click at [806, 22] on input "text" at bounding box center [812, 23] width 108 height 23
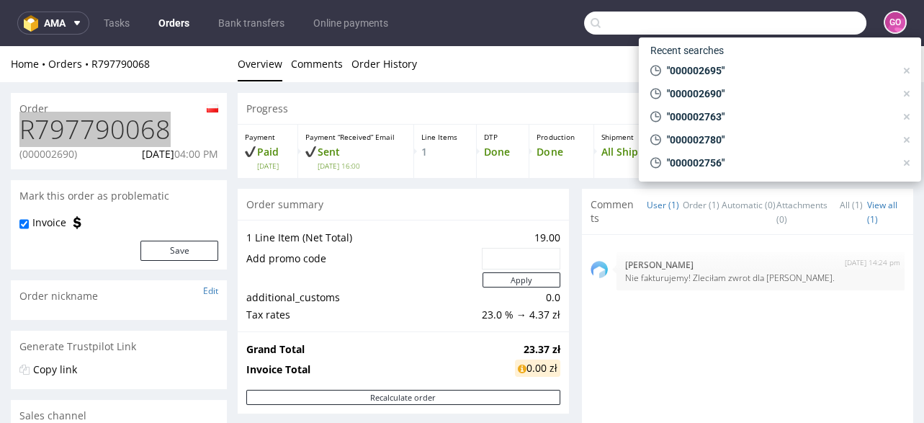
paste input "000002694"
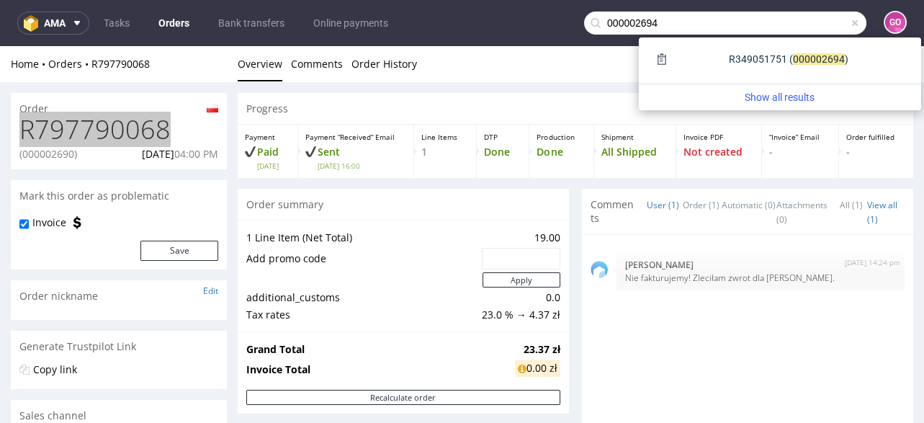
type input "000002694"
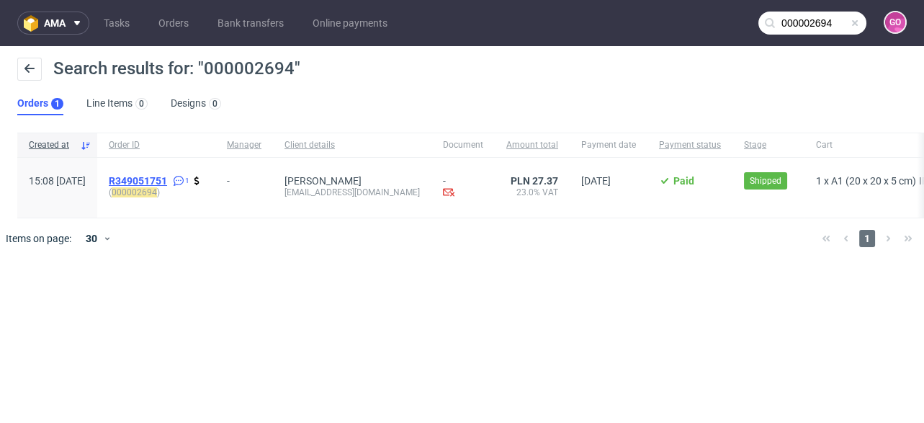
click at [167, 176] on span "R349051751" at bounding box center [138, 181] width 58 height 12
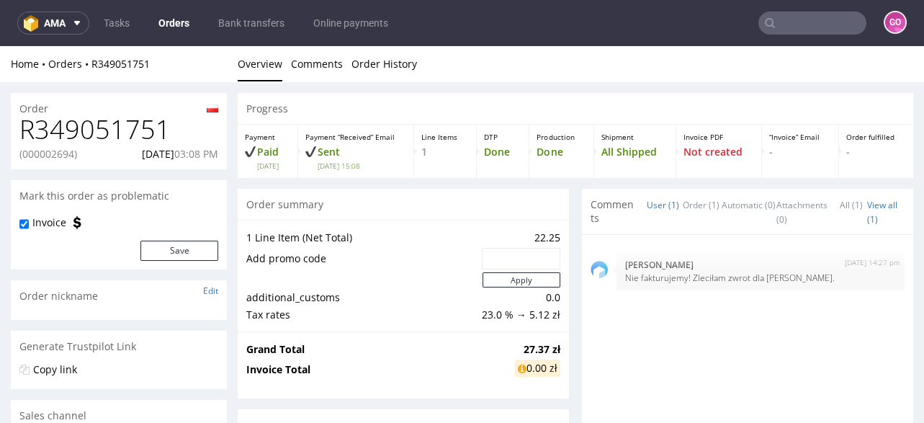
click at [139, 122] on h1 "R349051751" at bounding box center [118, 129] width 199 height 29
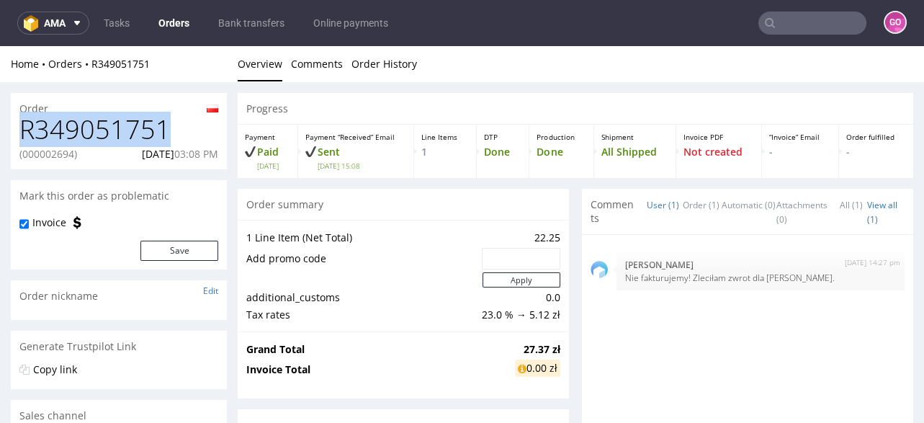
click at [139, 122] on h1 "R349051751" at bounding box center [118, 129] width 199 height 29
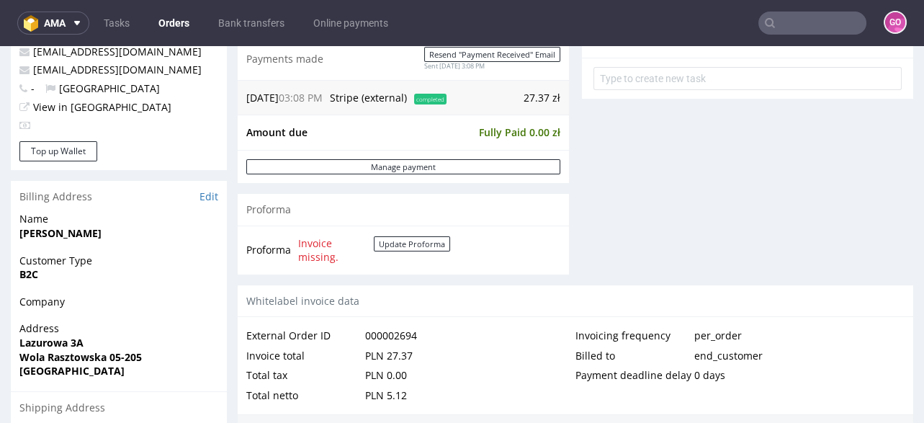
scroll to position [690, 0]
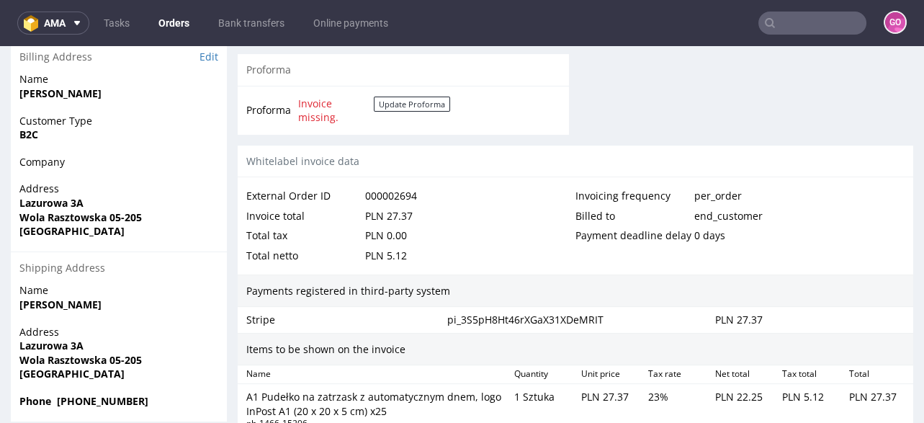
click at [789, 27] on input "text" at bounding box center [812, 23] width 108 height 23
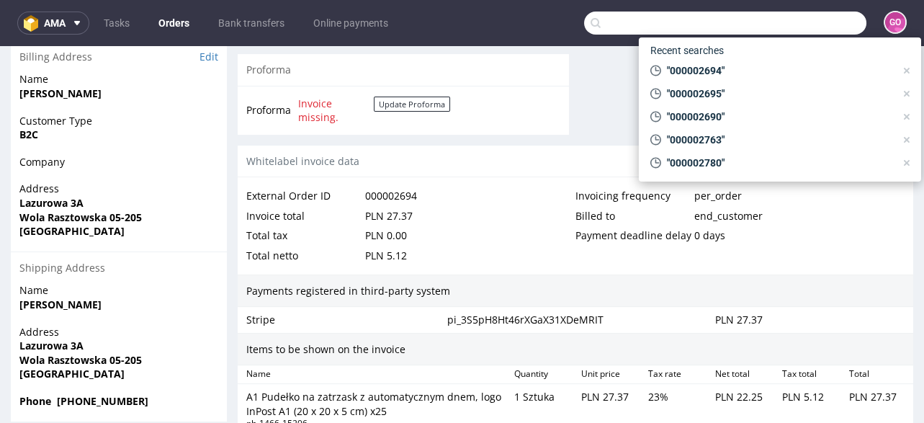
paste input "000002693"
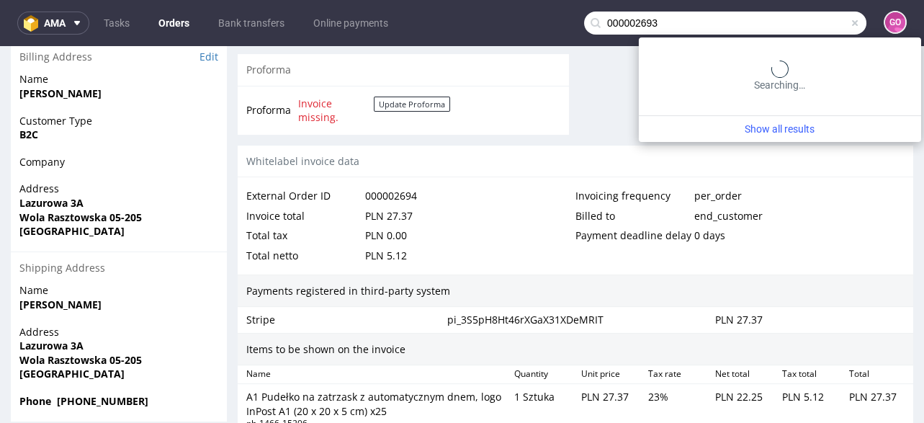
type input "000002693"
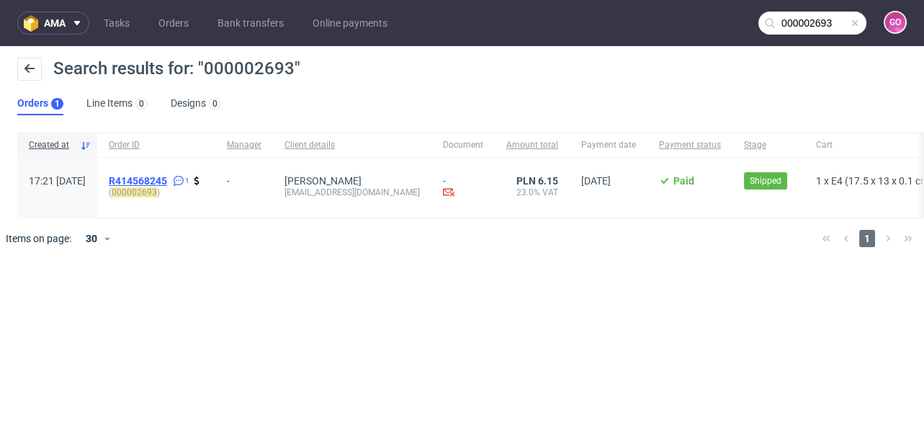
click at [167, 179] on span "R414568245" at bounding box center [138, 181] width 58 height 12
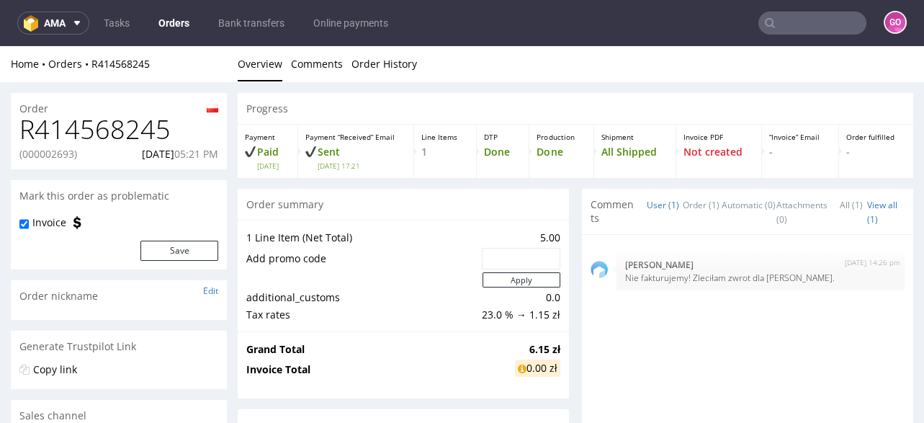
click at [150, 125] on h1 "R414568245" at bounding box center [118, 129] width 199 height 29
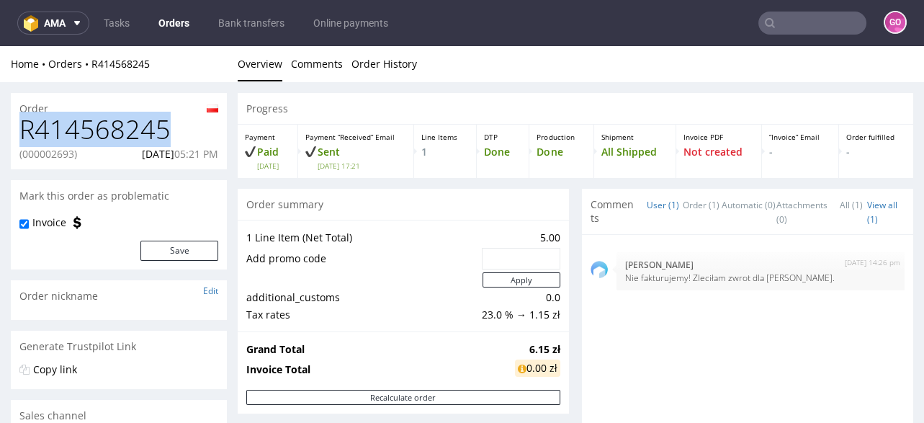
click at [150, 125] on h1 "R414568245" at bounding box center [118, 129] width 199 height 29
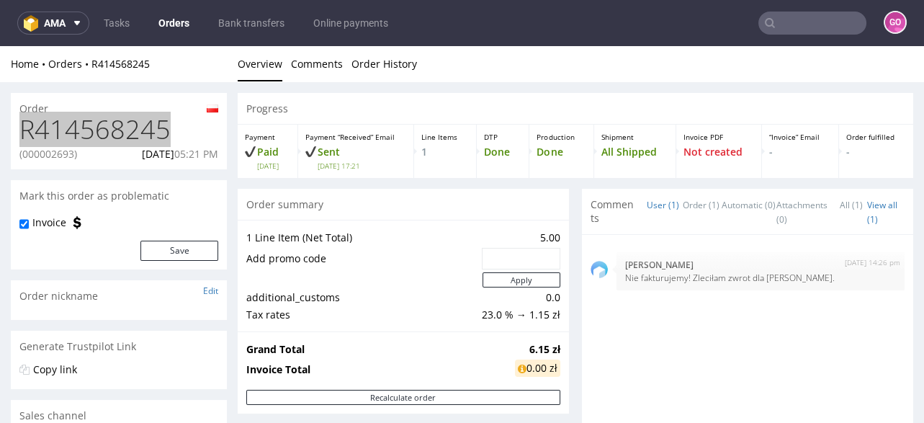
click at [833, 14] on input "text" at bounding box center [812, 23] width 108 height 23
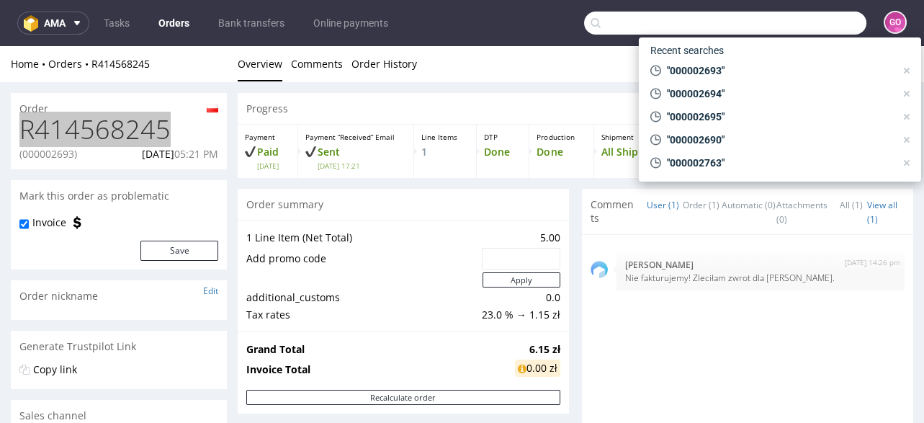
paste input "000002774"
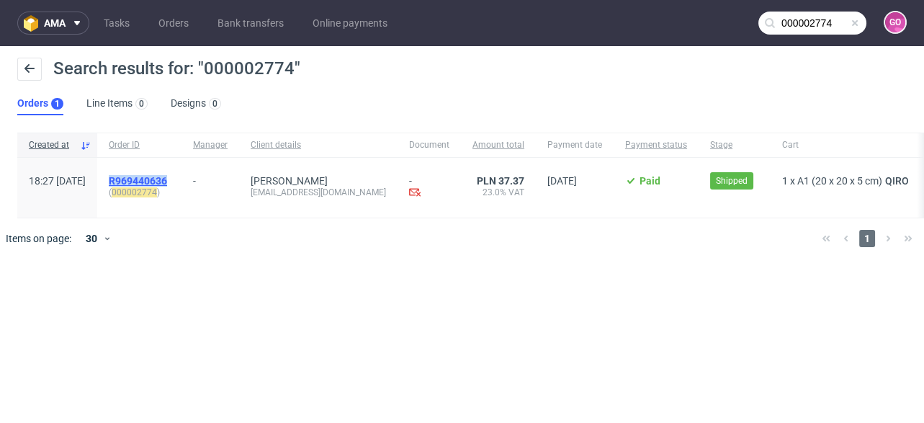
drag, startPoint x: 212, startPoint y: 178, endPoint x: 150, endPoint y: 177, distance: 61.2
click at [150, 177] on div "R969440636 ( 000002774 )" at bounding box center [139, 188] width 84 height 60
click at [790, 20] on input "000002774" at bounding box center [812, 23] width 108 height 23
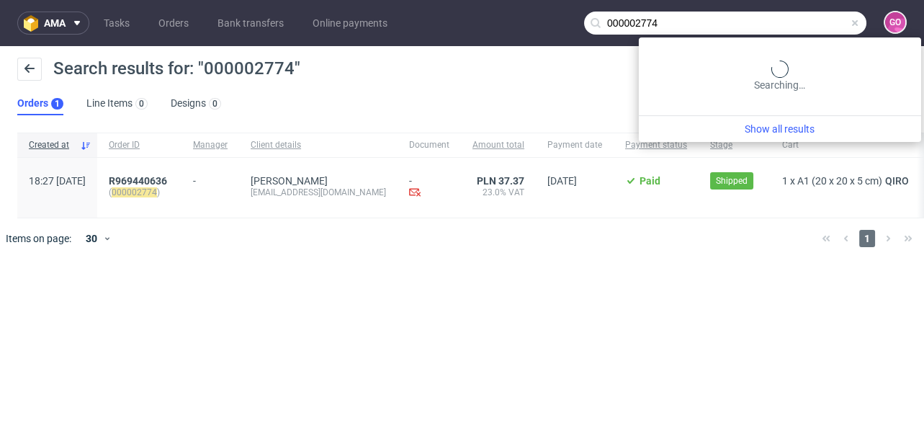
paste input "5"
type input "000002775"
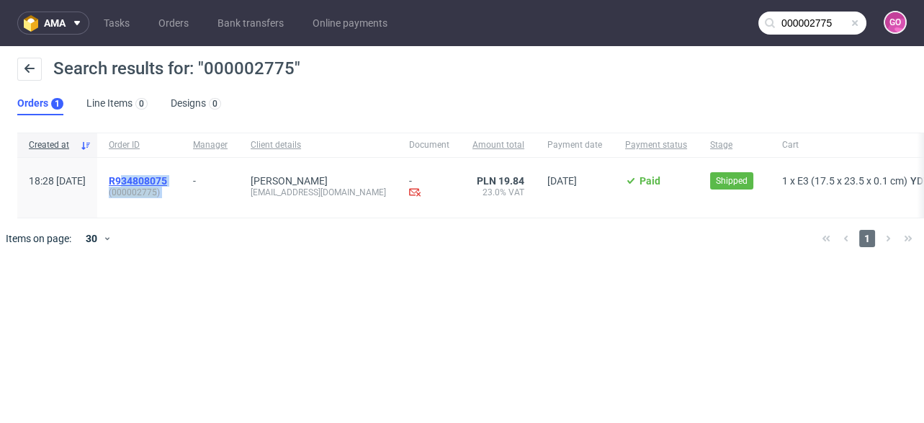
drag, startPoint x: 227, startPoint y: 190, endPoint x: 161, endPoint y: 178, distance: 66.6
click at [161, 179] on div "18:28 [DATE] R934808075 ( 000002775 ) - [PERSON_NAME] [EMAIL_ADDRESS][DOMAIN_NA…" at bounding box center [557, 188] width 1081 height 60
click at [166, 175] on span "R934808075" at bounding box center [138, 181] width 58 height 12
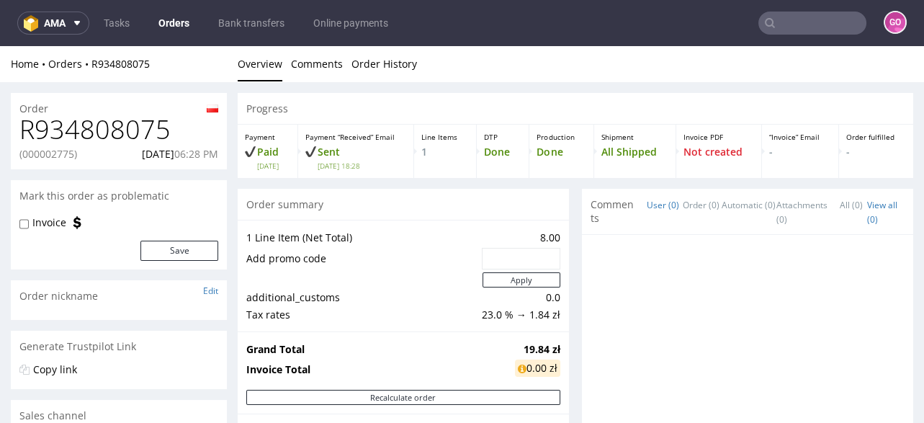
click at [141, 124] on h1 "R934808075" at bounding box center [118, 129] width 199 height 29
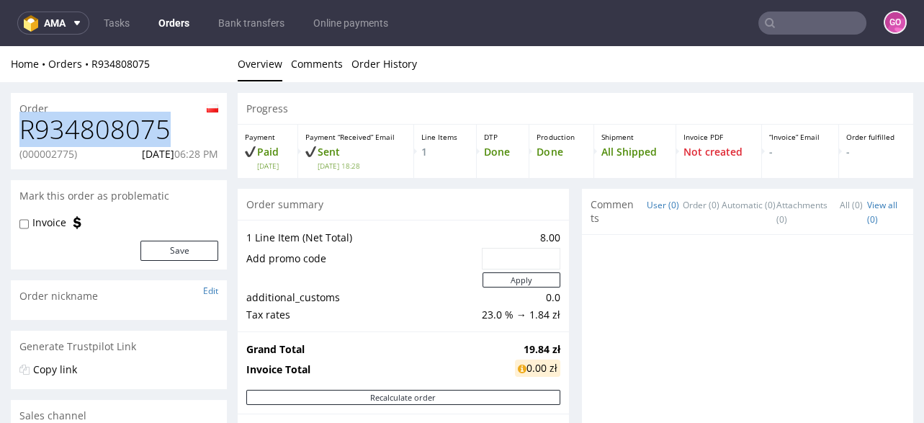
click at [141, 124] on h1 "R934808075" at bounding box center [118, 129] width 199 height 29
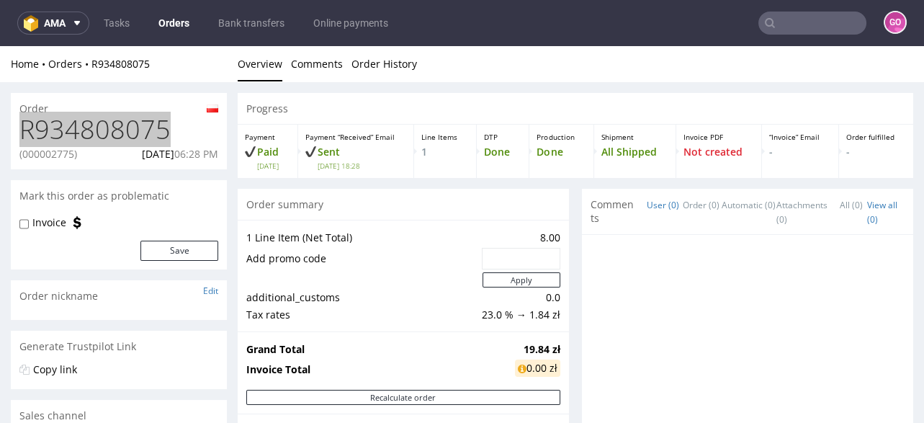
click at [788, 17] on input "text" at bounding box center [812, 23] width 108 height 23
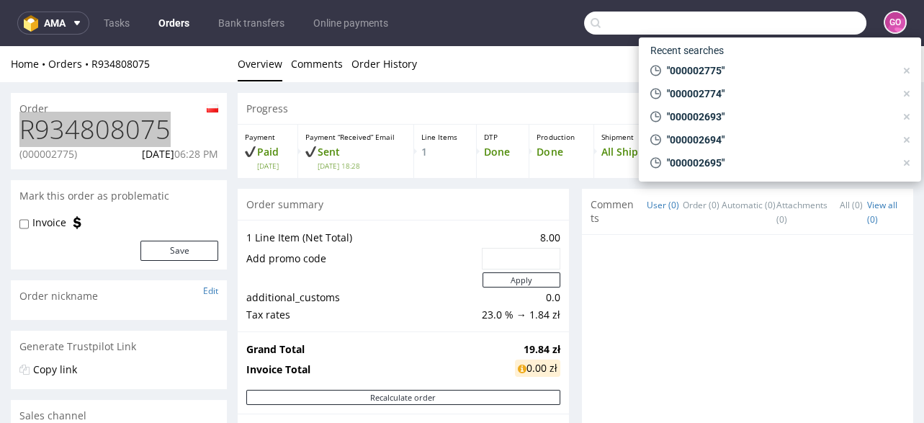
paste input "000002776"
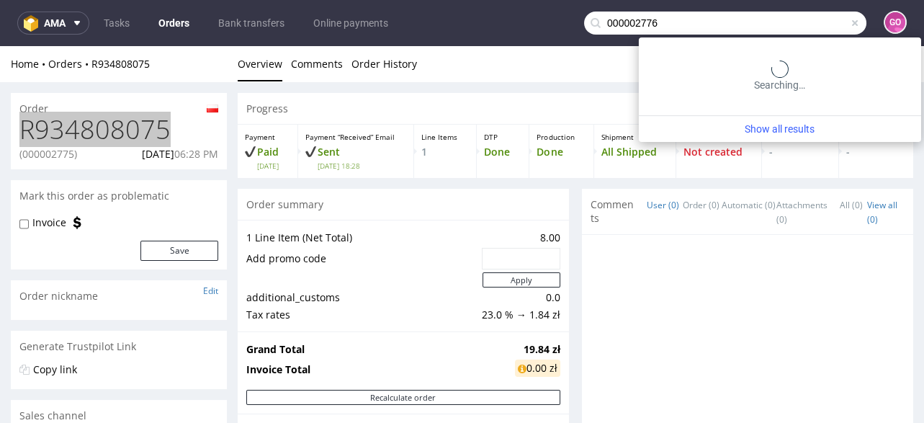
type input "000002776"
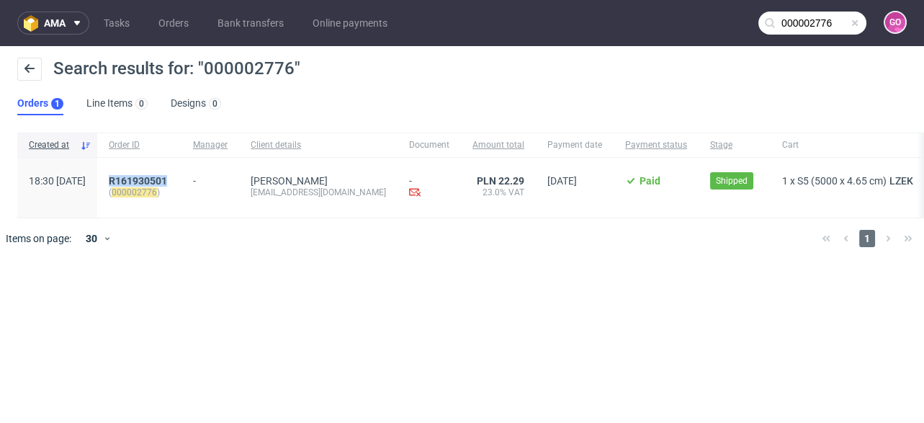
drag, startPoint x: 212, startPoint y: 178, endPoint x: 143, endPoint y: 181, distance: 69.2
click at [143, 181] on div "R161930501 ( 000002776 )" at bounding box center [139, 188] width 84 height 60
click at [167, 182] on span "R161930501" at bounding box center [138, 181] width 58 height 12
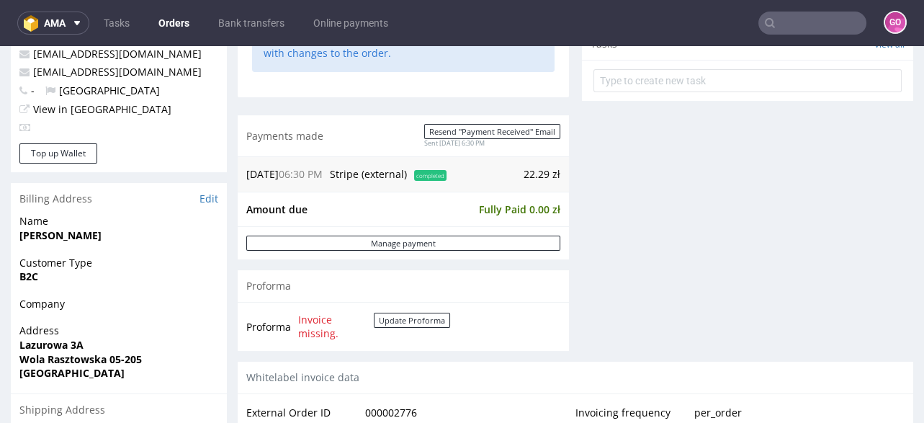
scroll to position [690, 0]
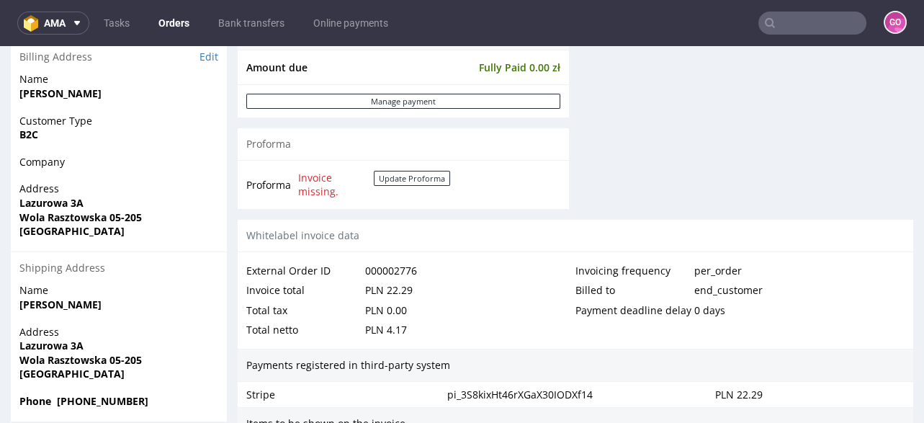
click at [829, 22] on input "text" at bounding box center [812, 23] width 108 height 23
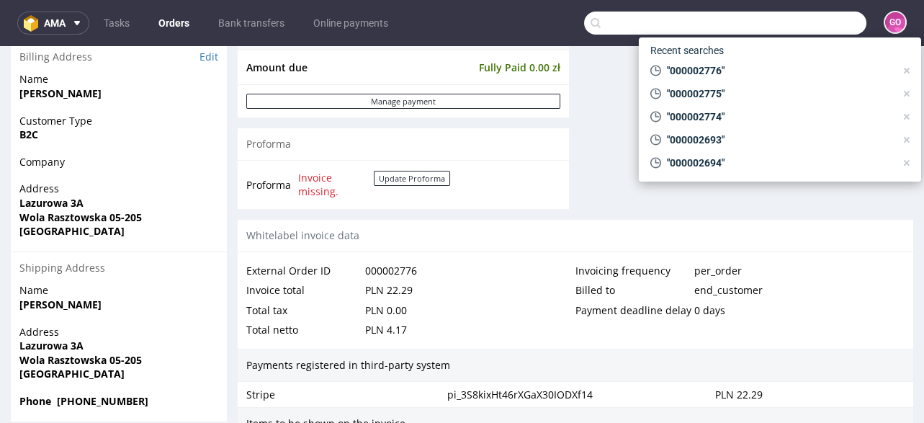
paste input "000002781"
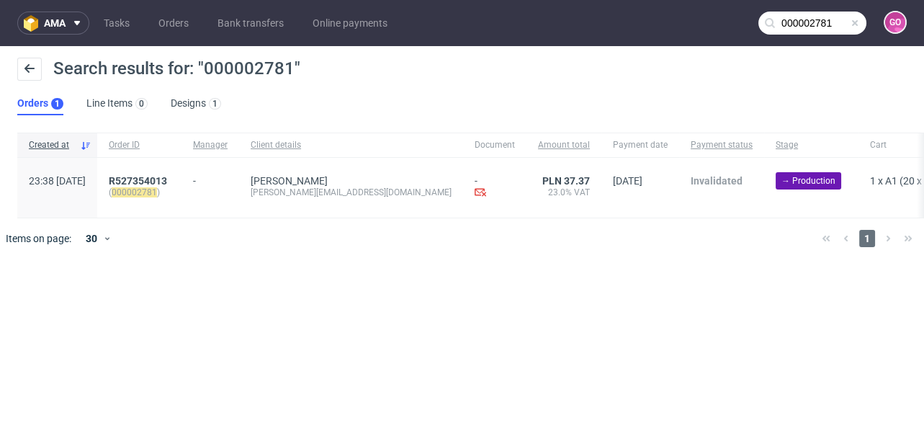
drag, startPoint x: 219, startPoint y: 173, endPoint x: 135, endPoint y: 162, distance: 84.3
click at [135, 162] on div "23:38 [DATE] R527354013 ( 000002781 ) - [PERSON_NAME] [EMAIL_ADDRESS][PERSON_NA…" at bounding box center [587, 188] width 1140 height 60
click at [780, 20] on input "000002781" at bounding box center [812, 23] width 108 height 23
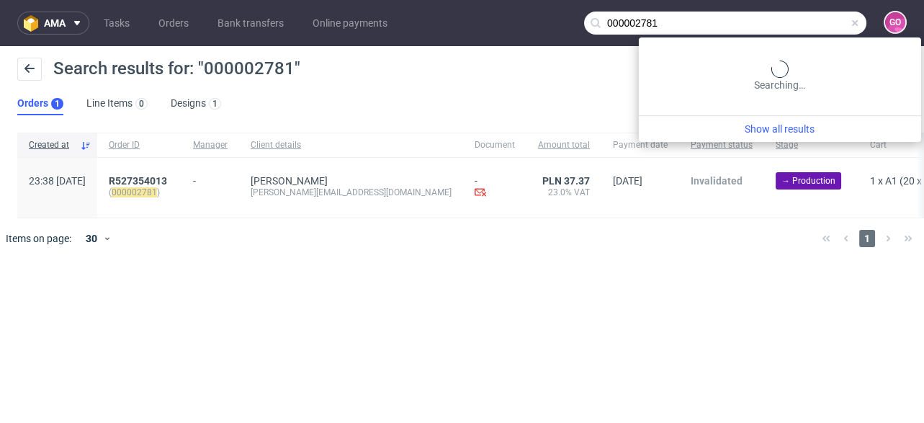
click at [780, 20] on input "000002781" at bounding box center [725, 23] width 282 height 23
paste input "R16193050"
type input "R161930501"
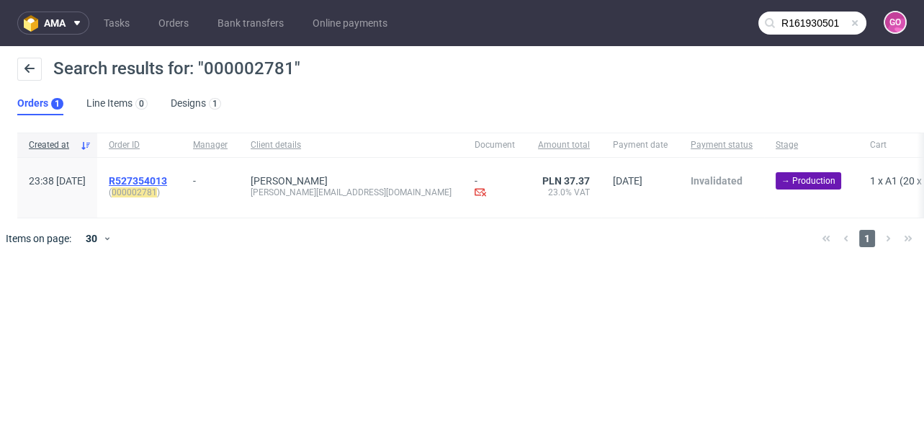
click at [167, 179] on span "R527354013" at bounding box center [138, 181] width 58 height 12
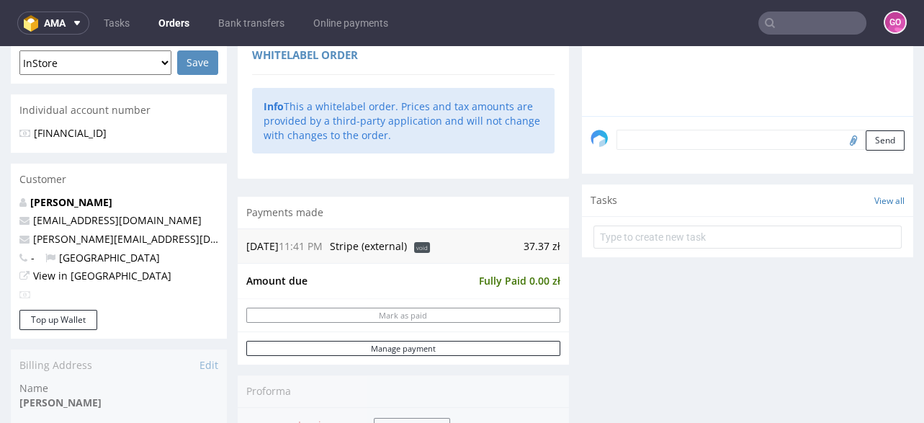
scroll to position [633, 0]
